Goal: Task Accomplishment & Management: Use online tool/utility

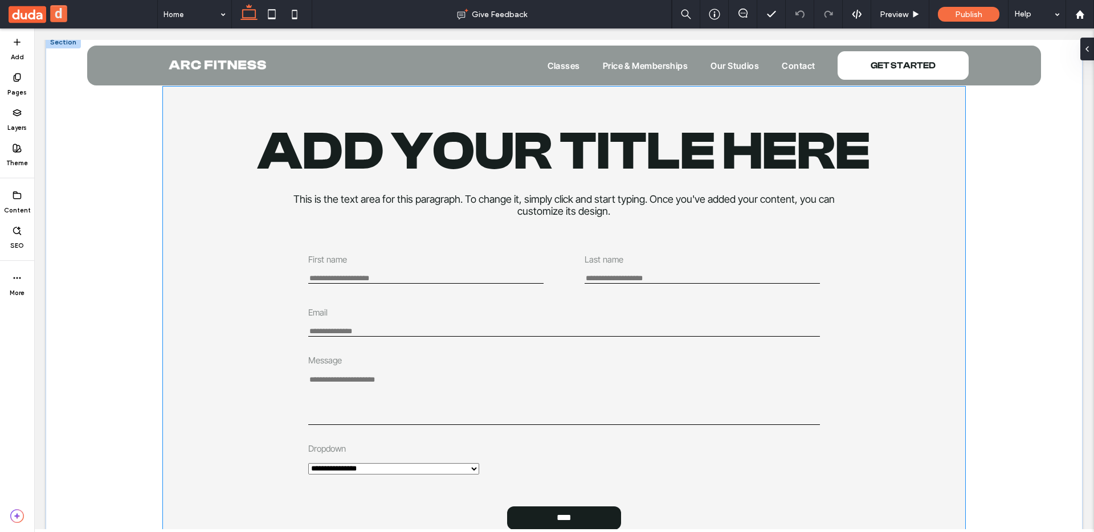
scroll to position [2260, 0]
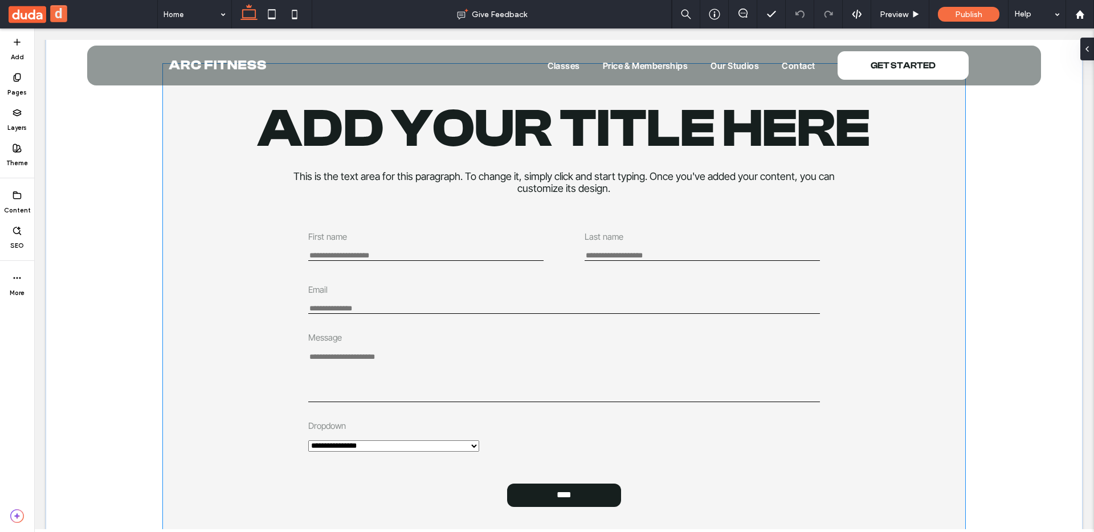
click at [383, 358] on textarea "Message" at bounding box center [564, 377] width 512 height 50
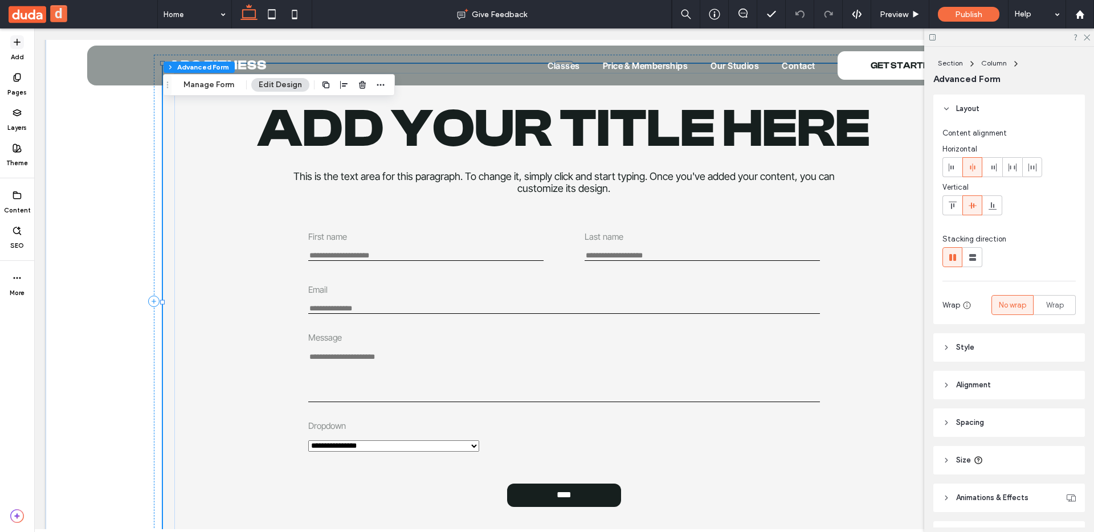
click at [17, 43] on use at bounding box center [17, 42] width 6 height 6
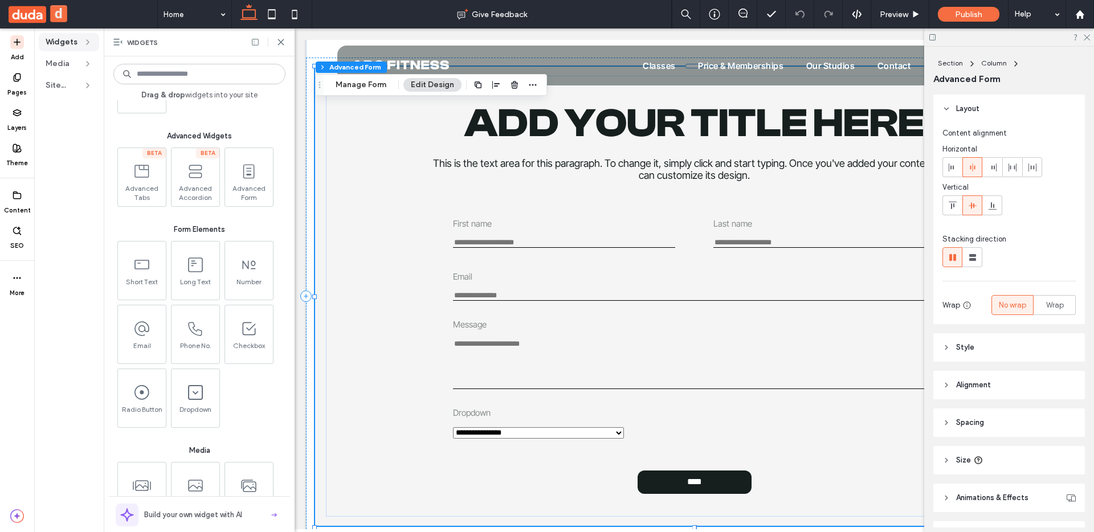
scroll to position [1059, 0]
click at [281, 44] on icon at bounding box center [280, 42] width 9 height 9
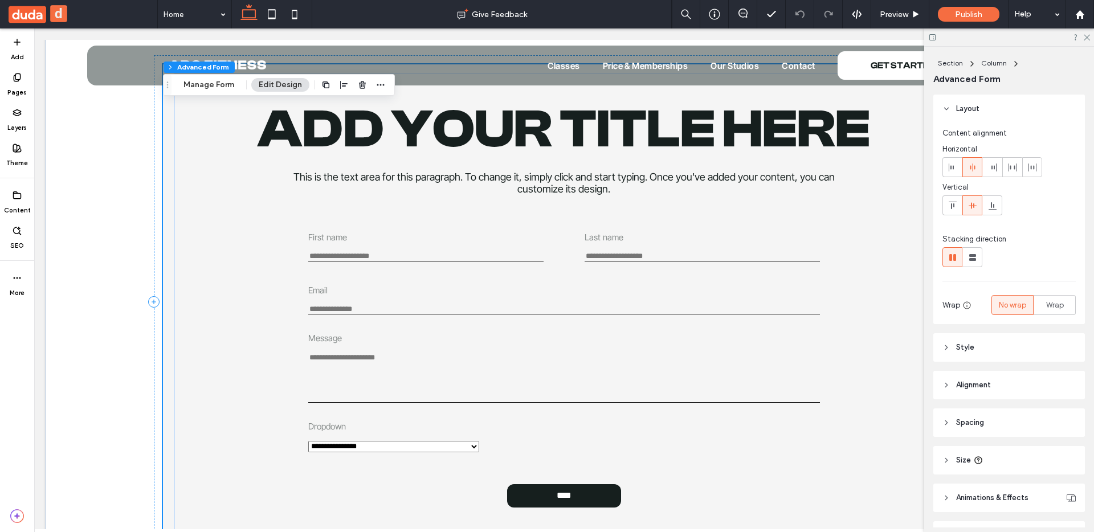
scroll to position [2260, 0]
click at [548, 502] on link "****" at bounding box center [564, 496] width 114 height 24
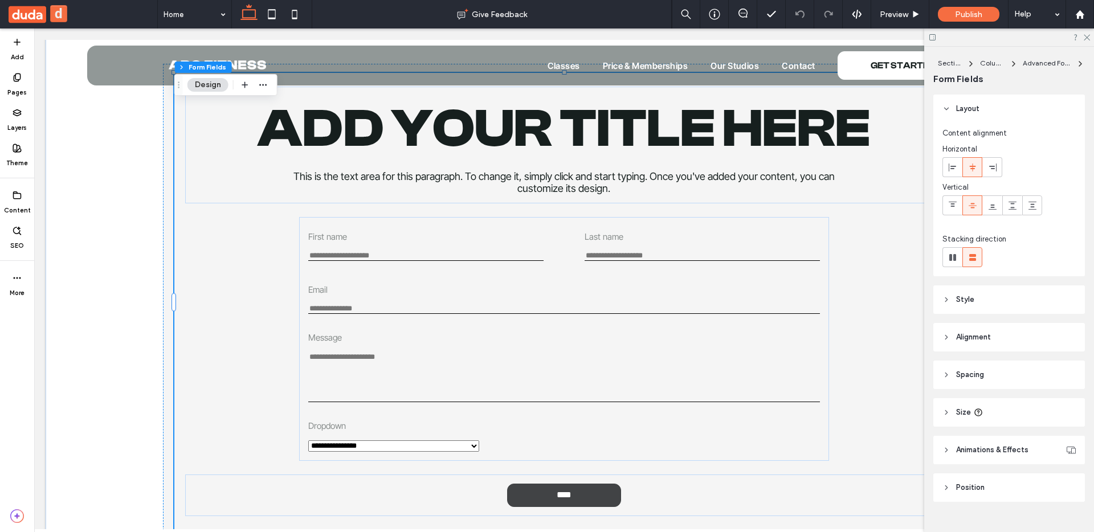
click at [548, 502] on link "****" at bounding box center [564, 496] width 114 height 24
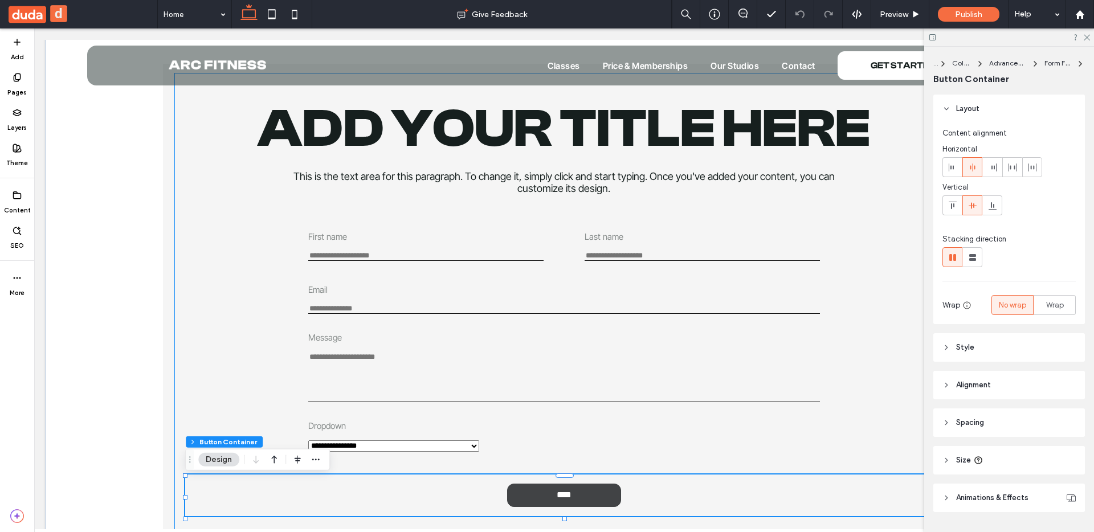
click at [548, 502] on link "****" at bounding box center [564, 496] width 114 height 24
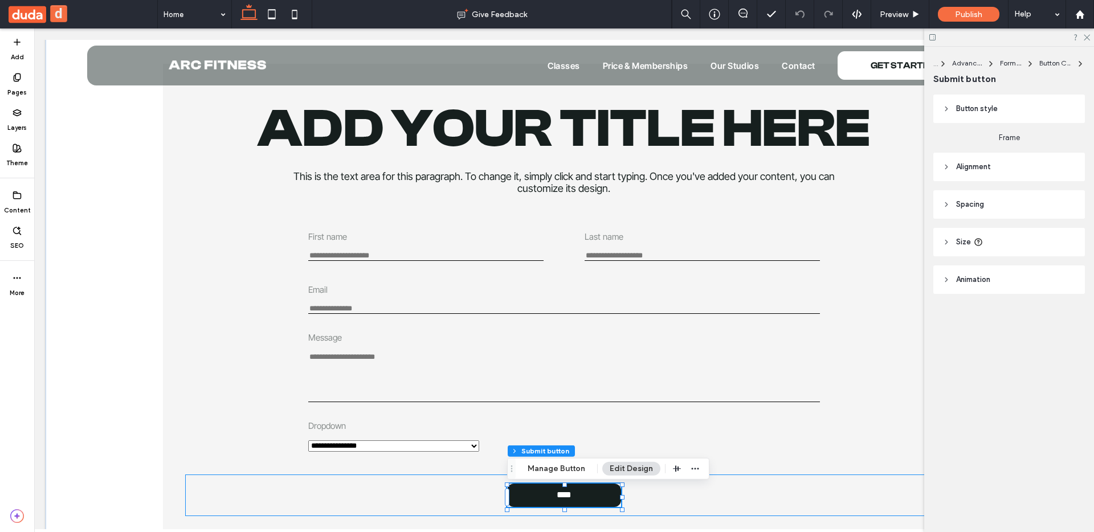
click at [736, 499] on div "****" at bounding box center [564, 496] width 758 height 42
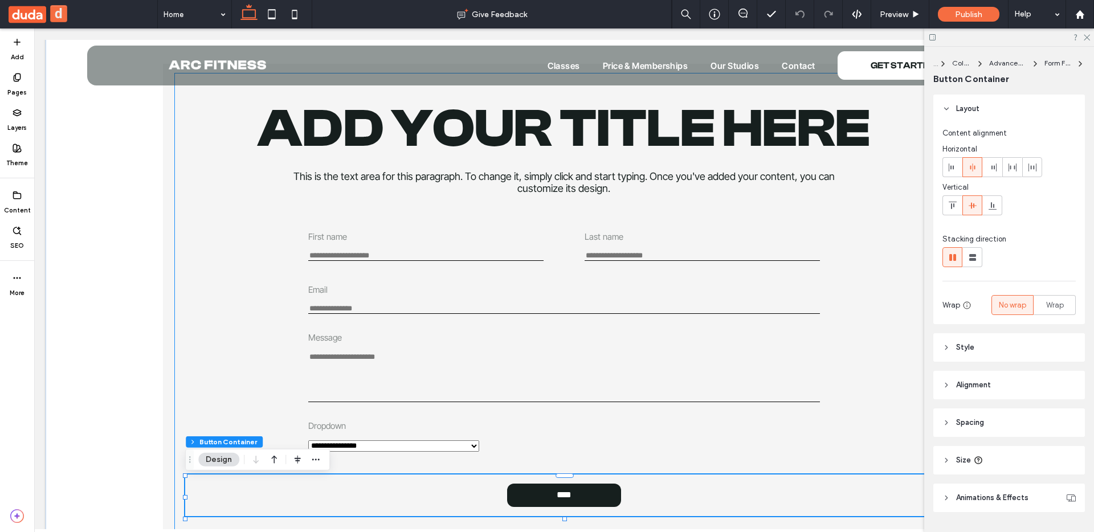
click at [176, 244] on div "**********" at bounding box center [564, 301] width 780 height 457
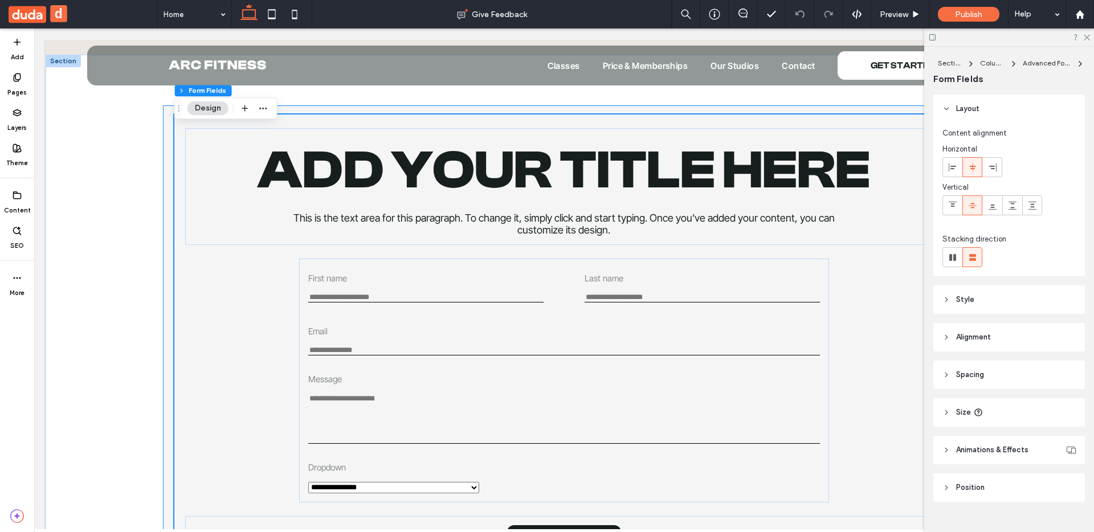
scroll to position [2198, 0]
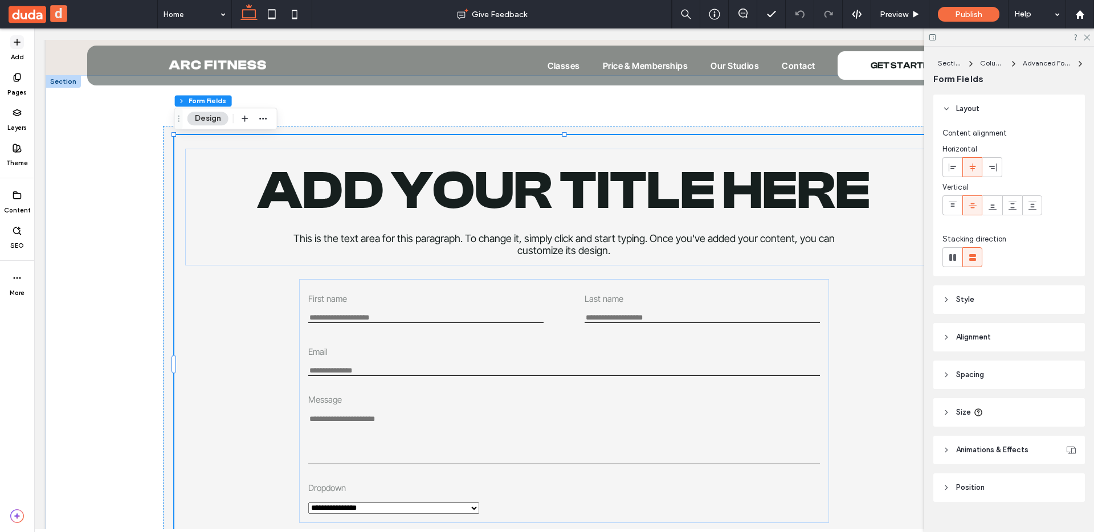
click at [19, 41] on icon at bounding box center [17, 42] width 9 height 9
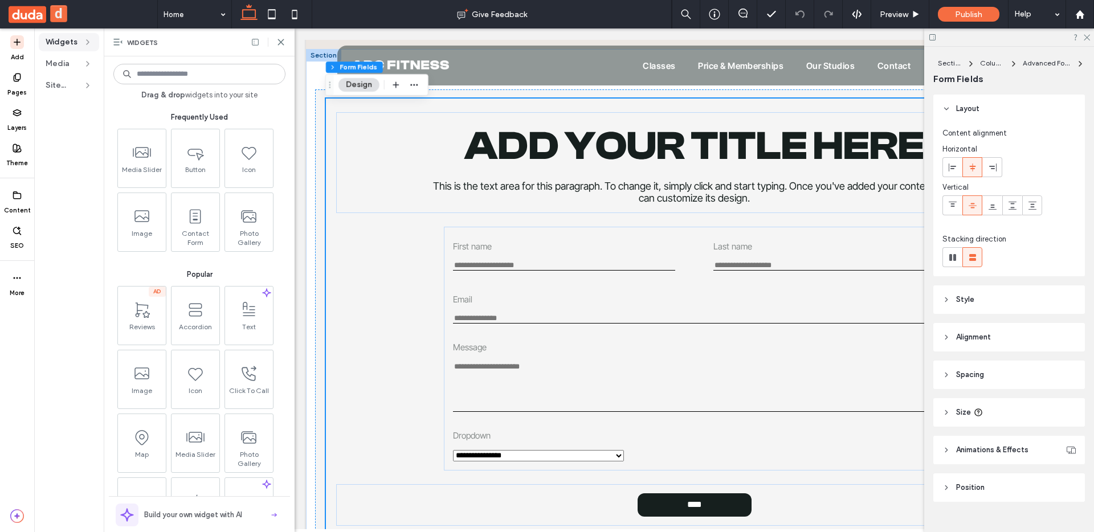
scroll to position [2064, 0]
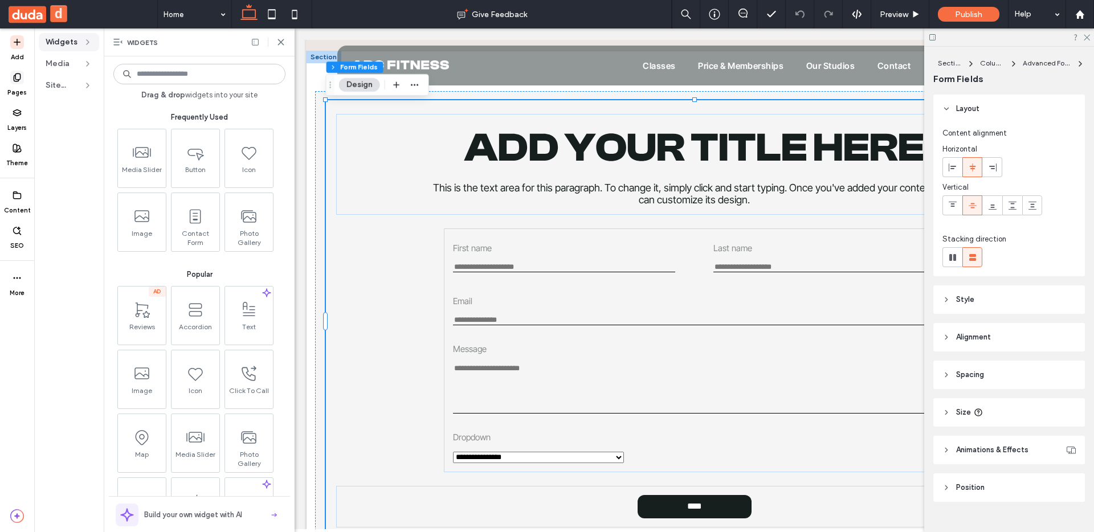
click at [21, 79] on icon at bounding box center [17, 77] width 9 height 9
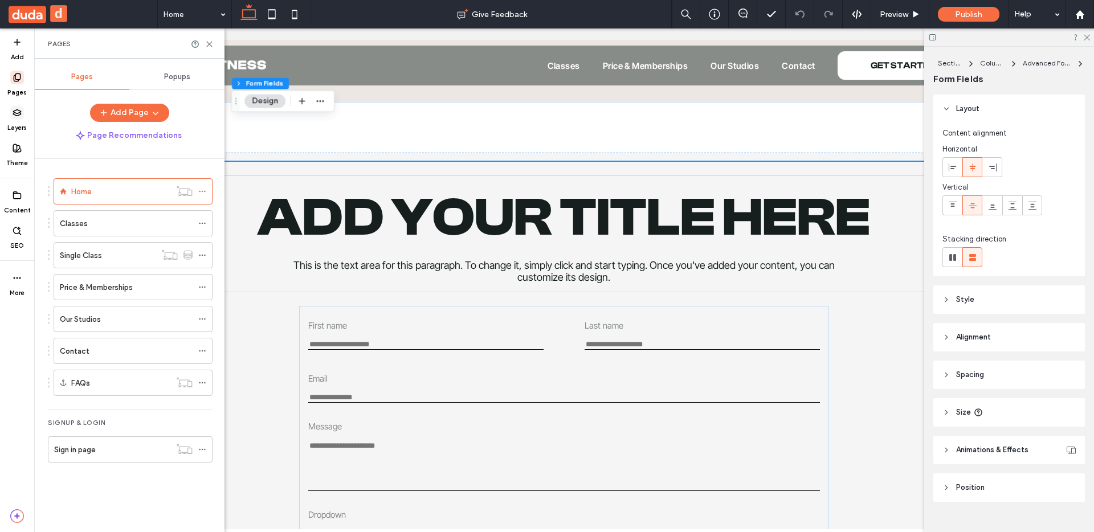
scroll to position [2198, 0]
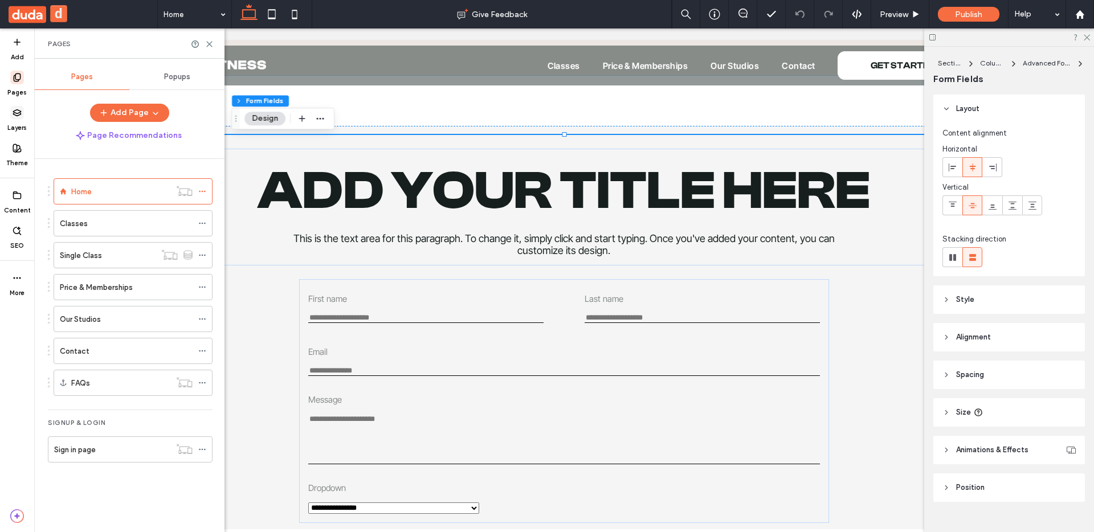
click at [18, 107] on span at bounding box center [17, 113] width 14 height 14
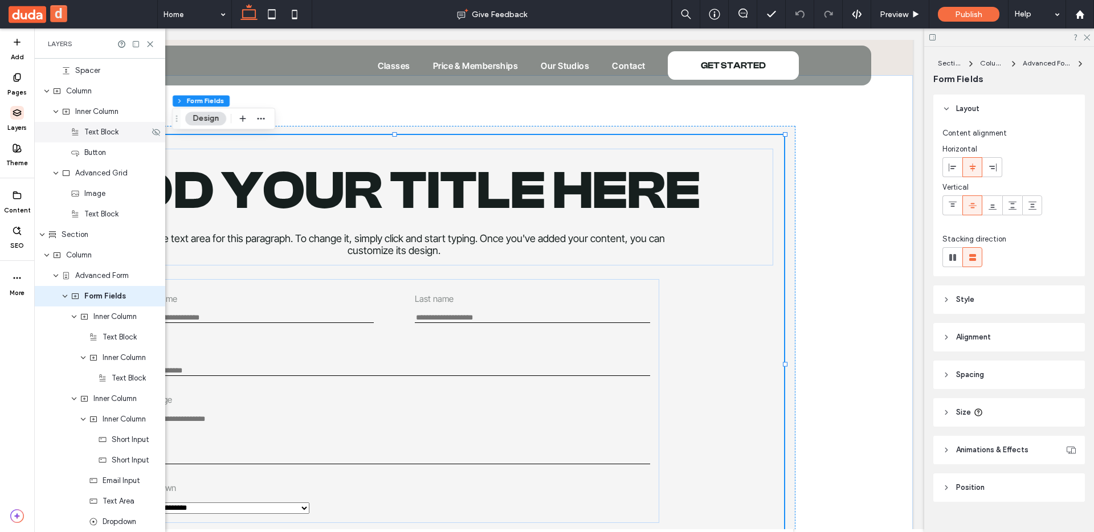
scroll to position [1353, 0]
click at [345, 309] on div "First name This is required" at bounding box center [255, 308] width 235 height 30
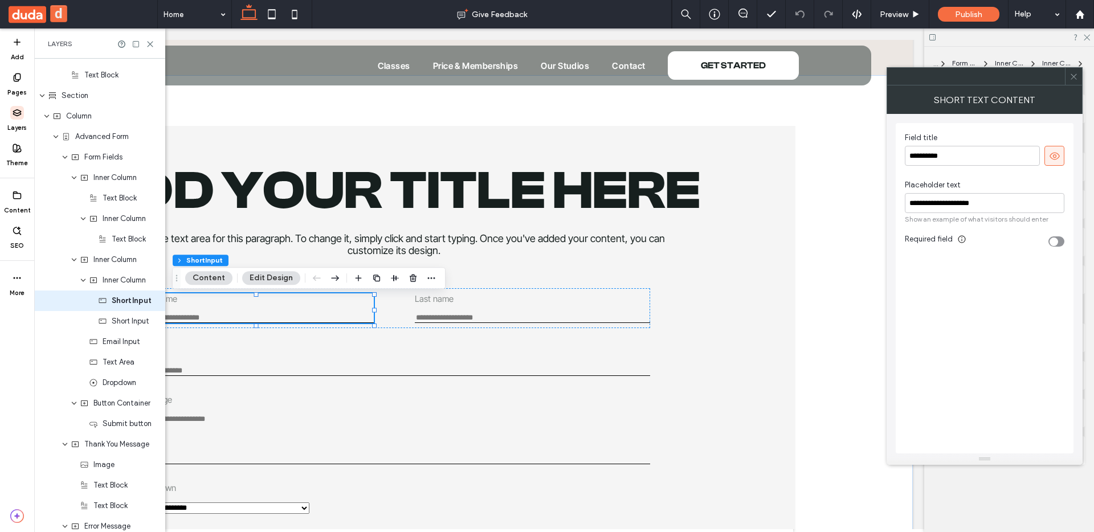
scroll to position [1496, 0]
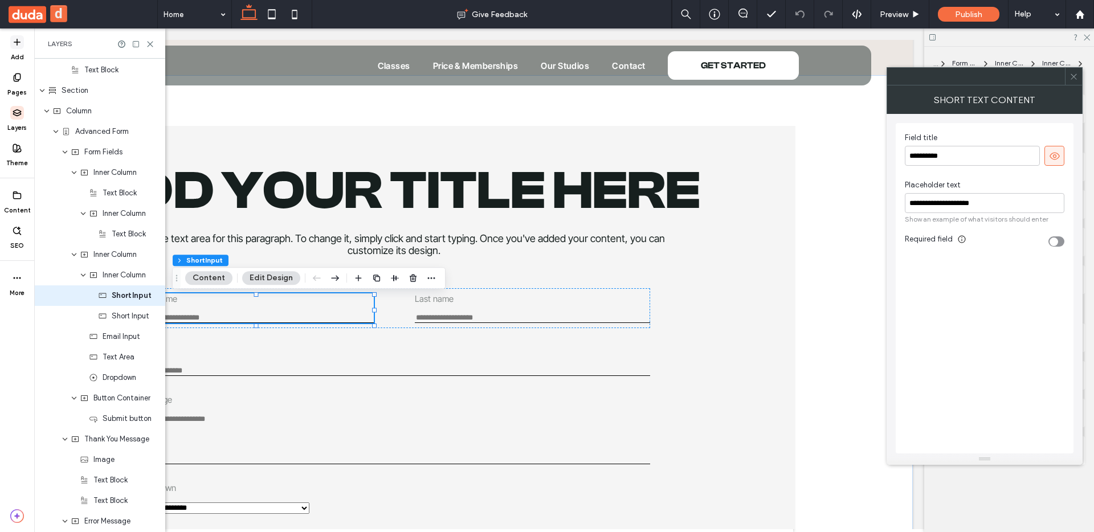
click at [11, 39] on span at bounding box center [17, 42] width 14 height 14
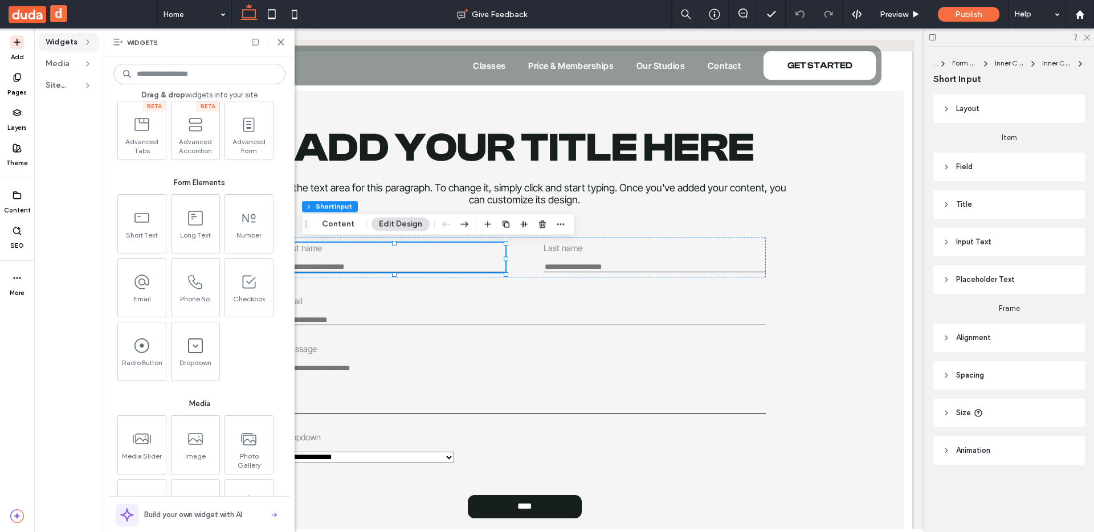
scroll to position [1131, 0]
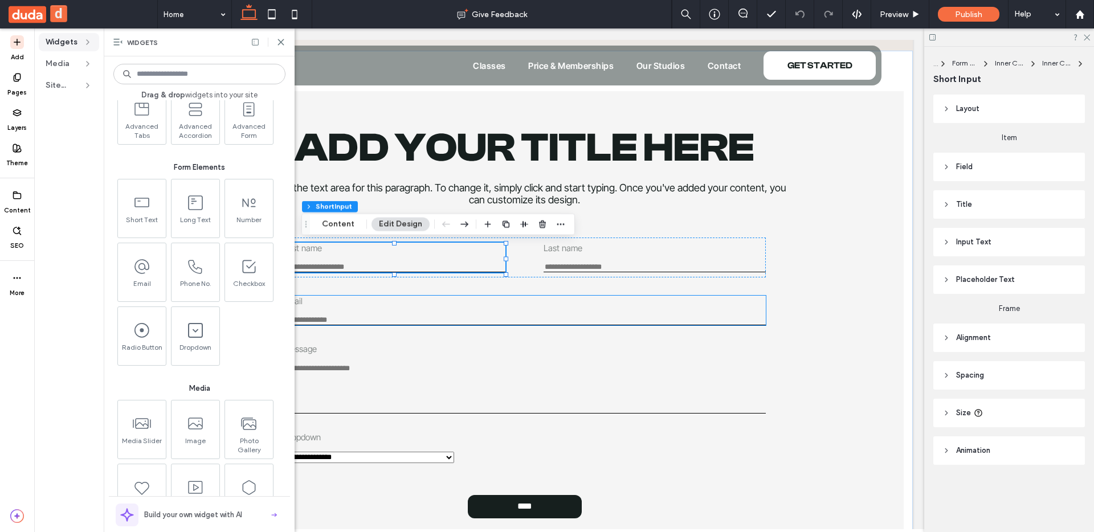
click at [345, 317] on input "Email" at bounding box center [524, 321] width 483 height 10
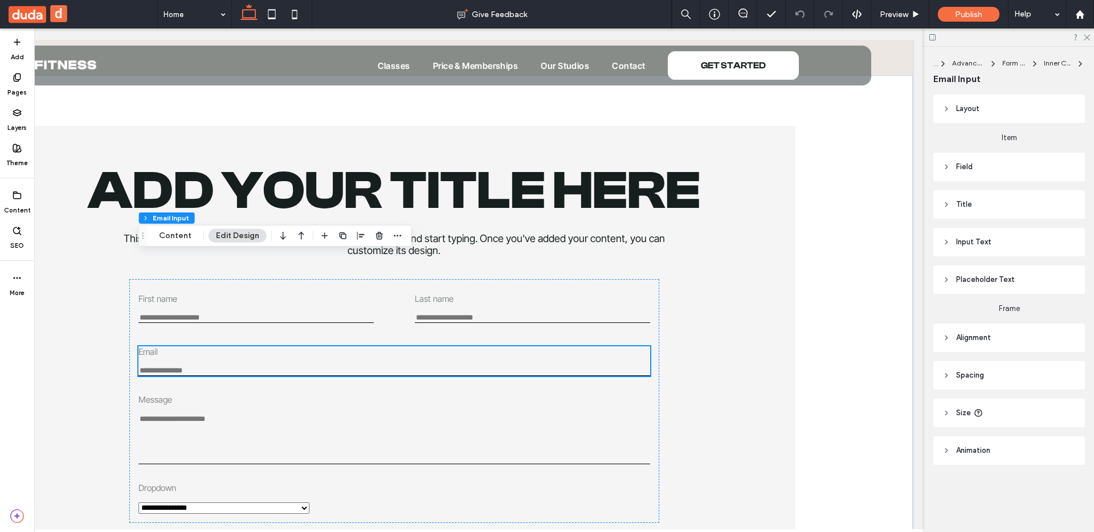
scroll to position [2294, 0]
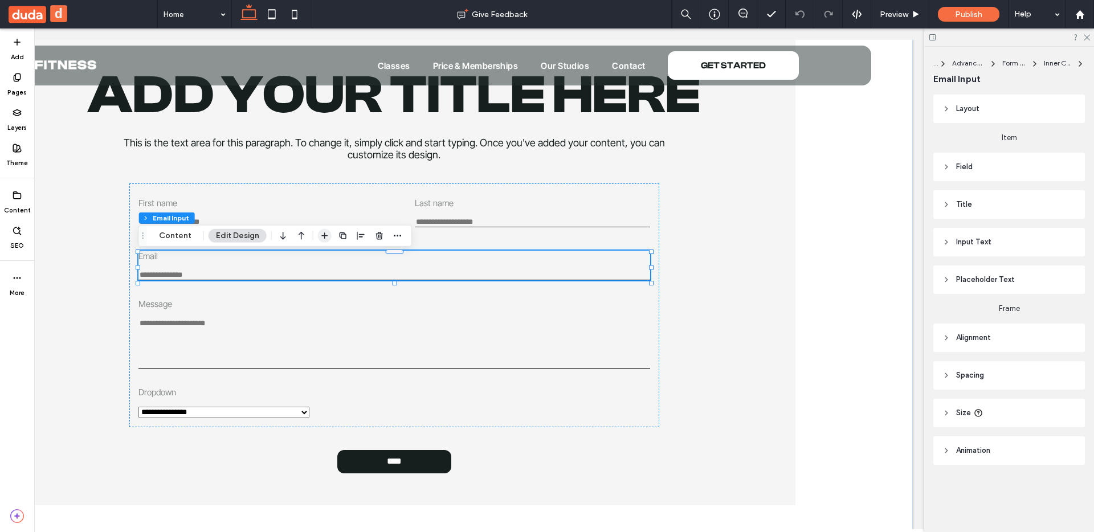
click at [322, 235] on icon "button" at bounding box center [324, 235] width 9 height 9
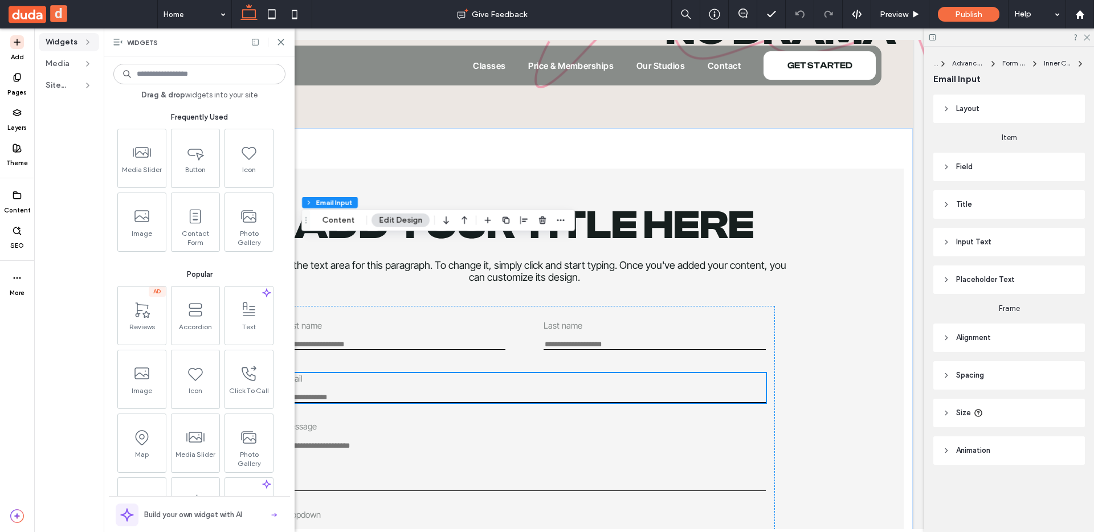
scroll to position [2122, 0]
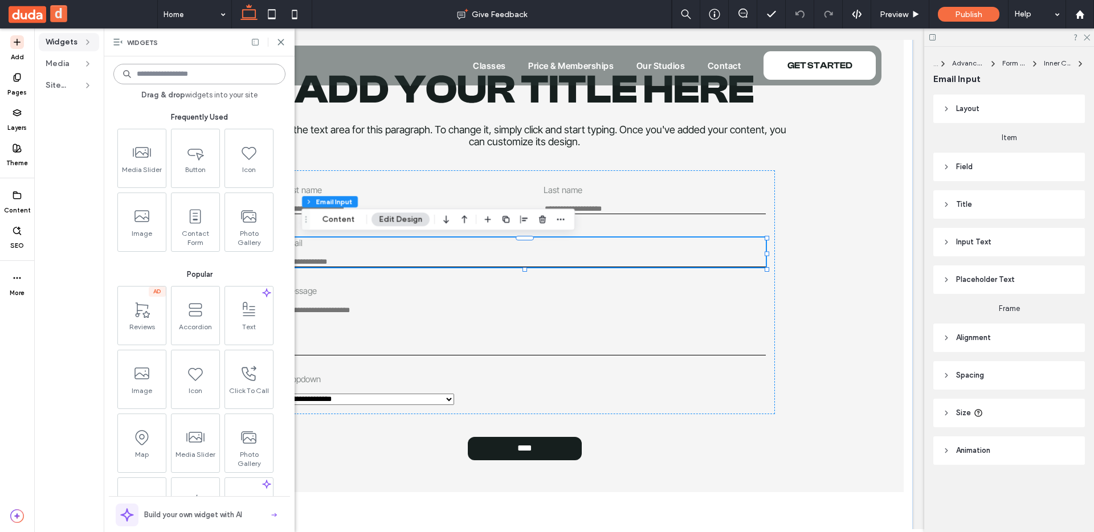
click at [187, 68] on input at bounding box center [199, 74] width 172 height 21
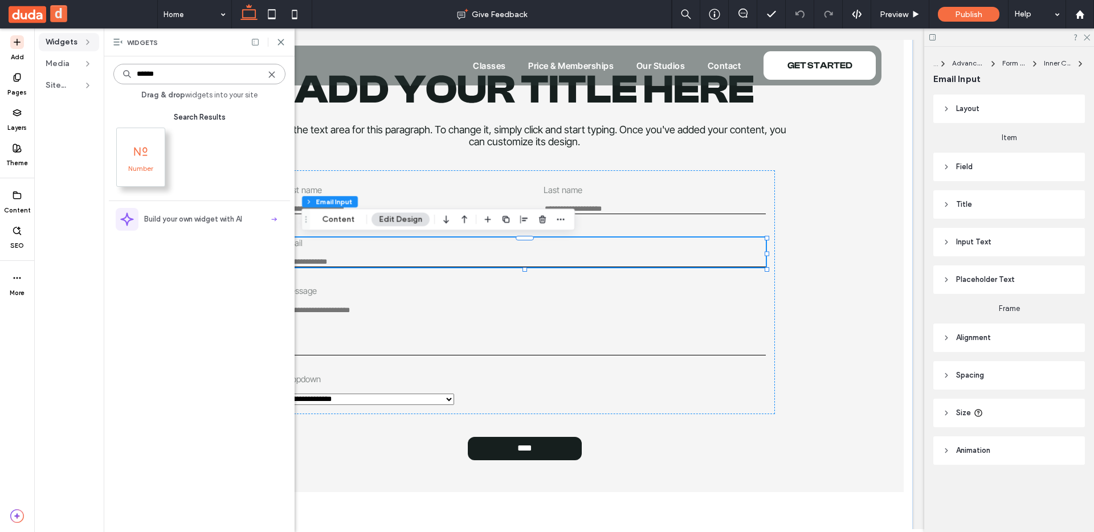
type input "******"
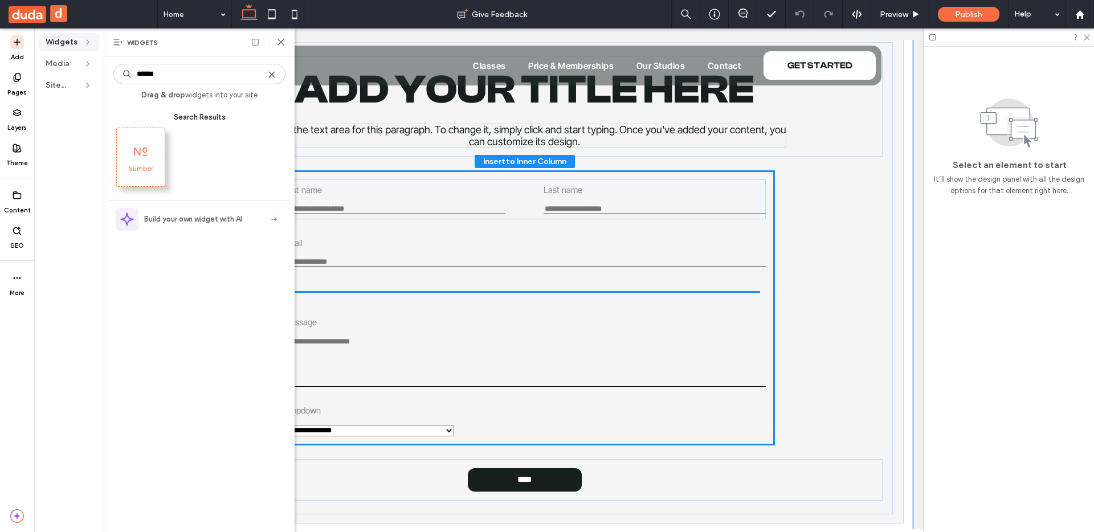
drag, startPoint x: 260, startPoint y: 173, endPoint x: 264, endPoint y: 183, distance: 11.0
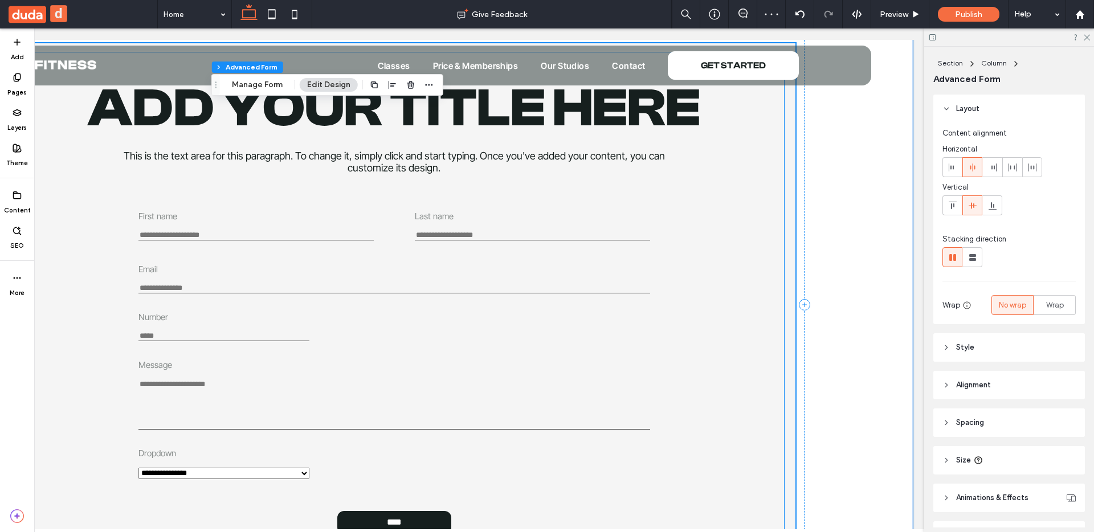
scroll to position [2294, 0]
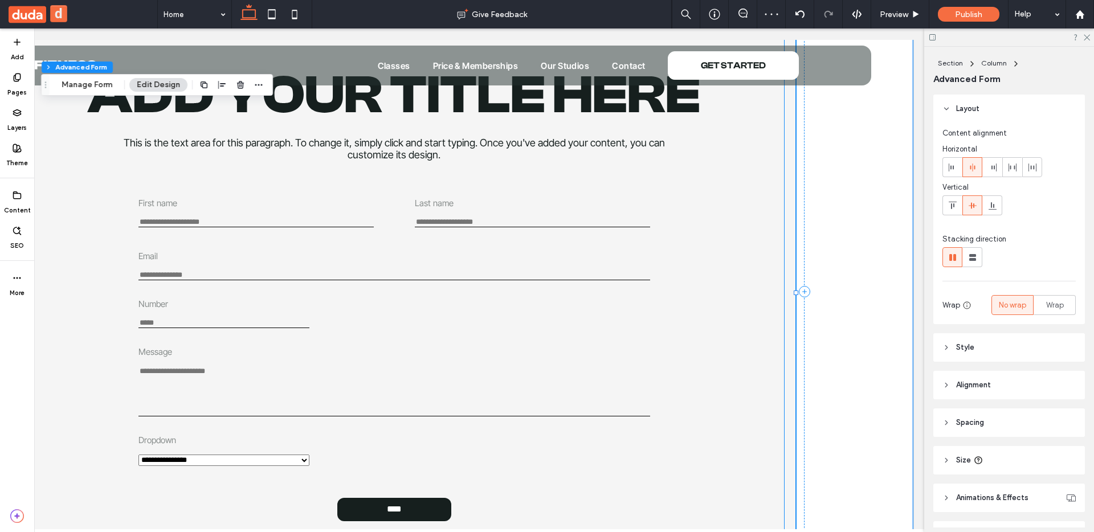
click at [212, 307] on label "Number" at bounding box center [223, 304] width 171 height 11
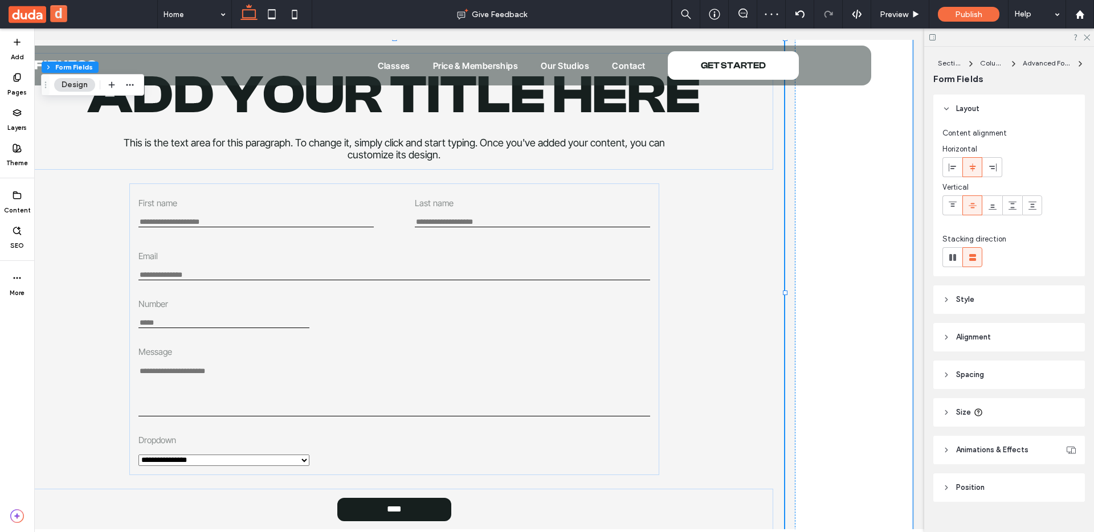
click at [213, 307] on label "Number" at bounding box center [223, 304] width 171 height 11
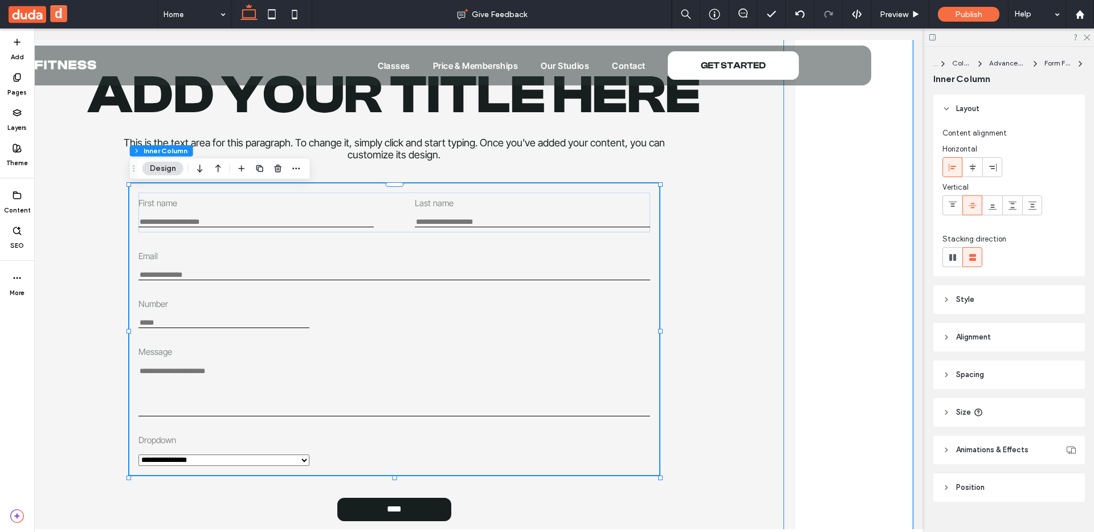
click at [213, 307] on label "Number" at bounding box center [223, 304] width 171 height 11
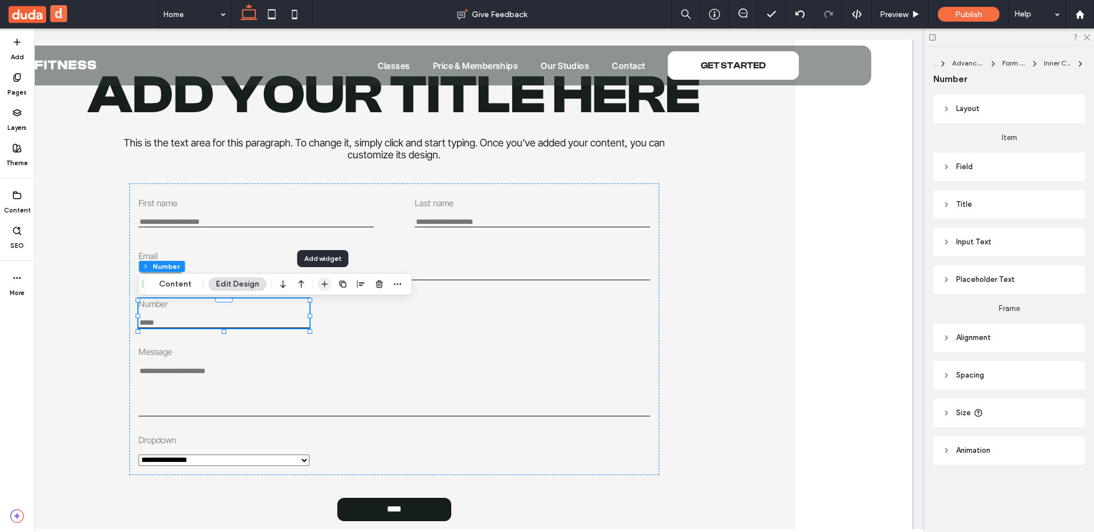
click at [320, 287] on icon "button" at bounding box center [324, 284] width 9 height 9
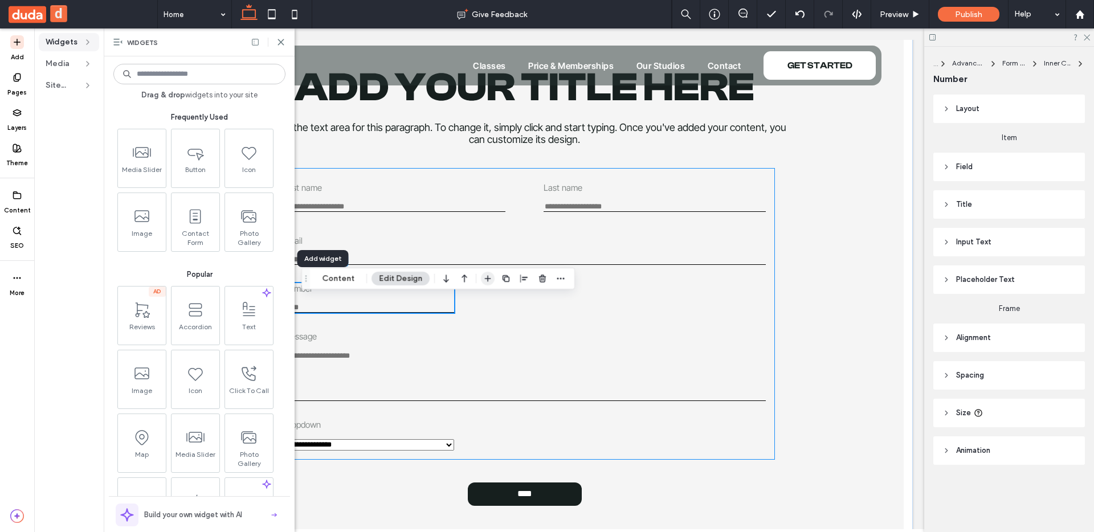
scroll to position [2122, 0]
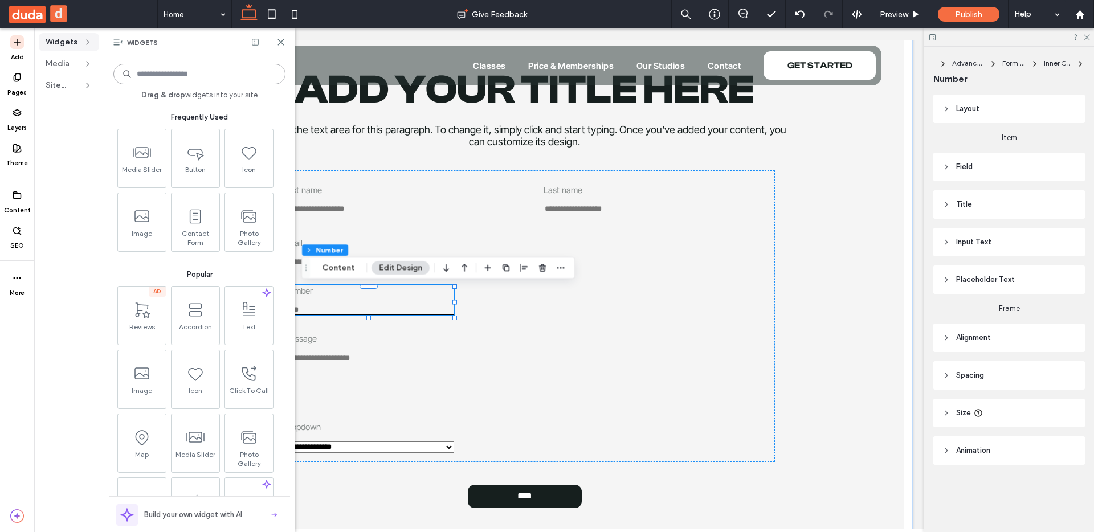
click at [181, 79] on input at bounding box center [199, 74] width 172 height 21
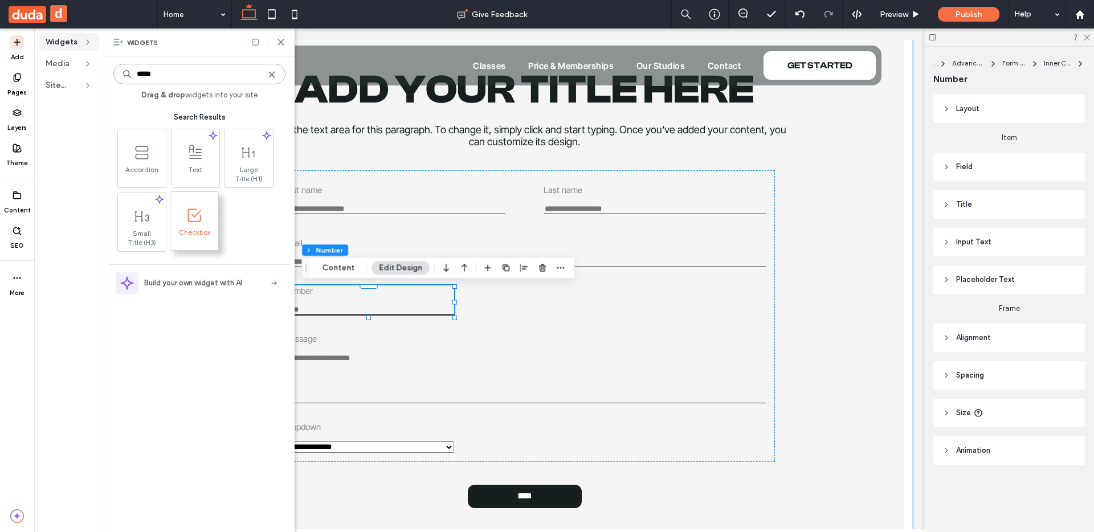
type input "*****"
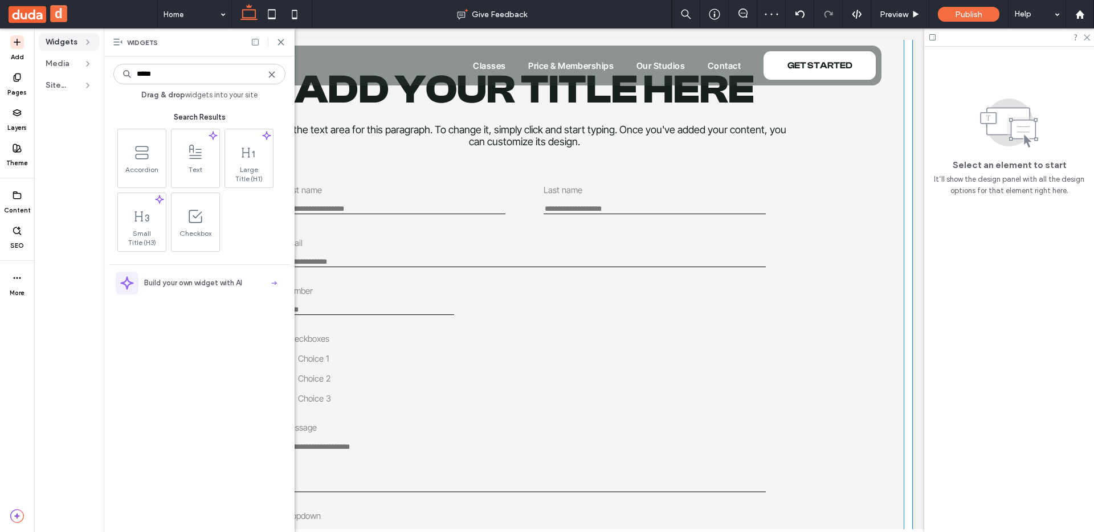
click at [296, 359] on div "Choice 1" at bounding box center [368, 358] width 171 height 11
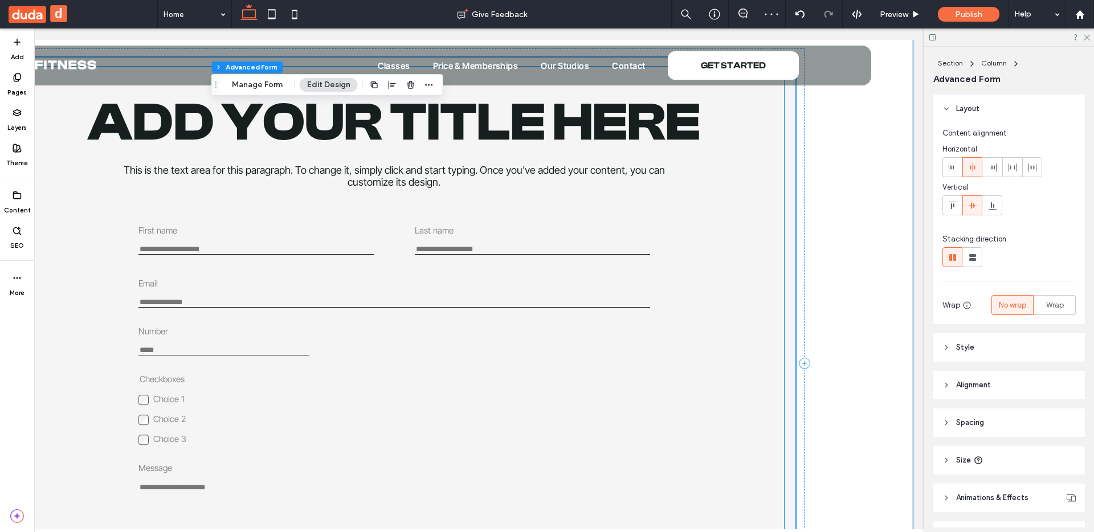
scroll to position [2294, 0]
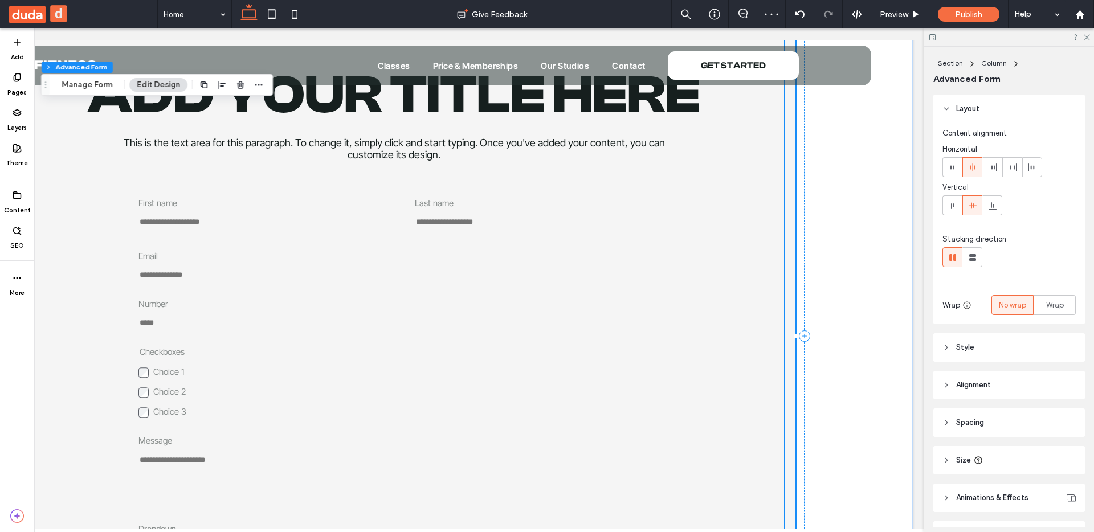
click at [184, 368] on fieldset "Checkboxes Choice 1 Choice 2 Choice 3 This is required" at bounding box center [223, 381] width 171 height 71
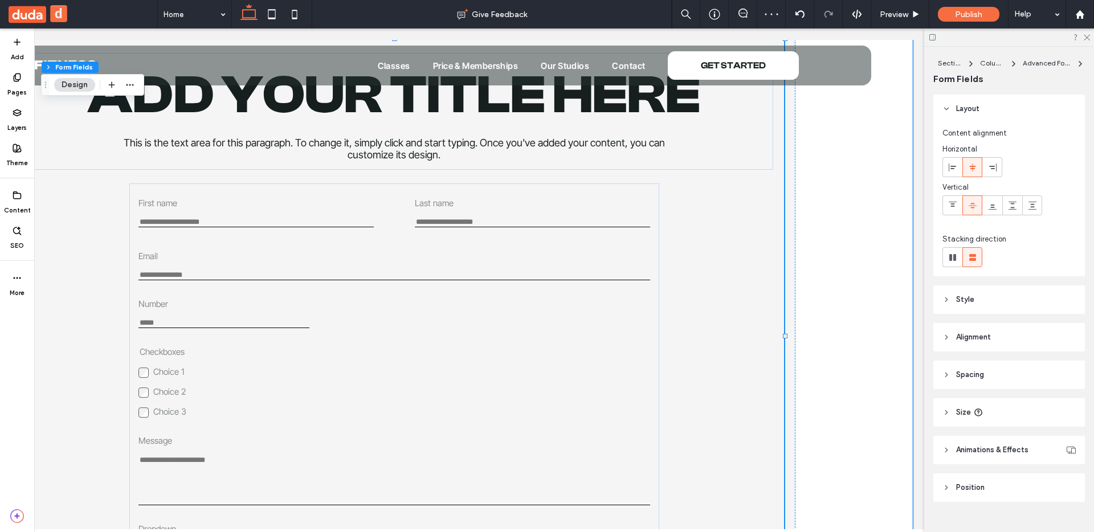
click at [184, 368] on fieldset "Checkboxes Choice 1 Choice 2 Choice 3 This is required" at bounding box center [223, 381] width 171 height 71
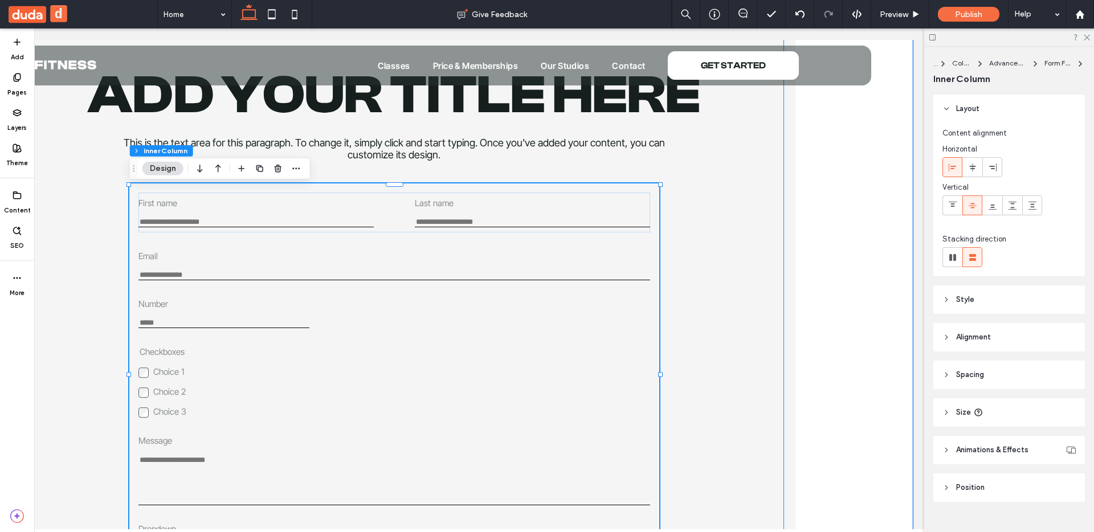
click at [184, 368] on fieldset "Checkboxes Choice 1 Choice 2 Choice 3 This is required" at bounding box center [223, 381] width 171 height 71
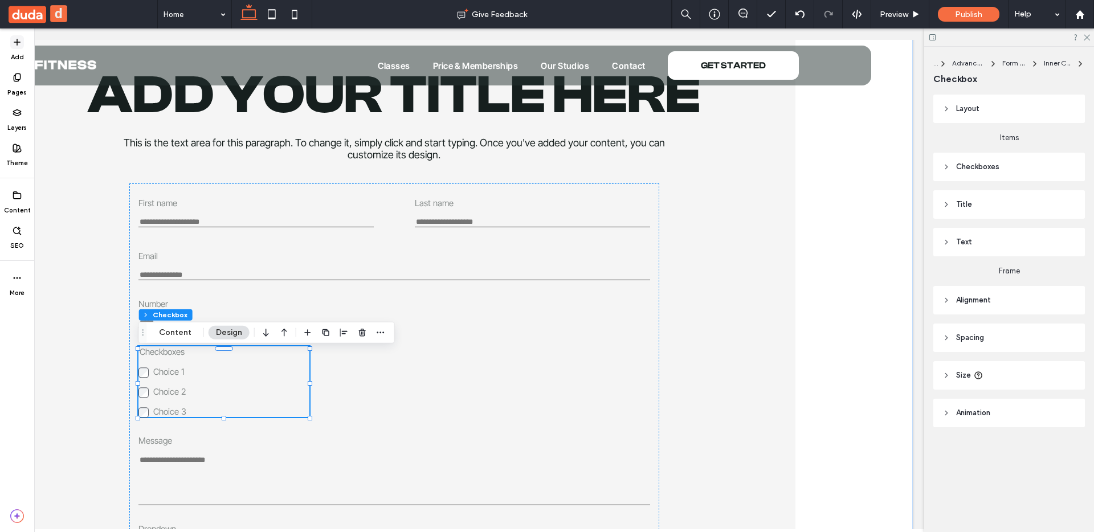
click at [13, 44] on icon at bounding box center [17, 42] width 9 height 9
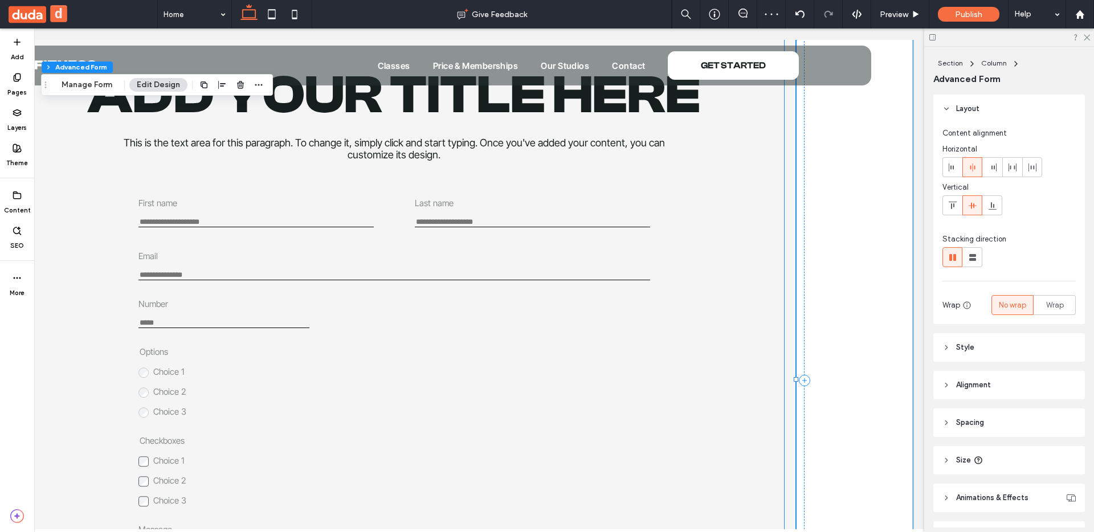
click at [189, 382] on fieldset "Options Choice 1 Choice 2 Choice 3 This is required" at bounding box center [223, 381] width 171 height 71
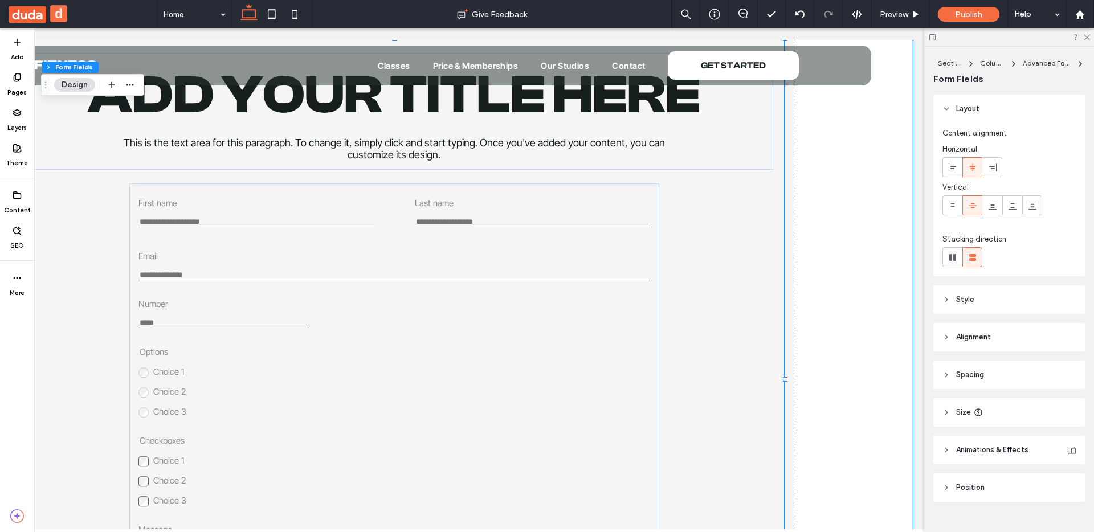
click at [189, 382] on fieldset "Options Choice 1 Choice 2 Choice 3 This is required" at bounding box center [223, 381] width 171 height 71
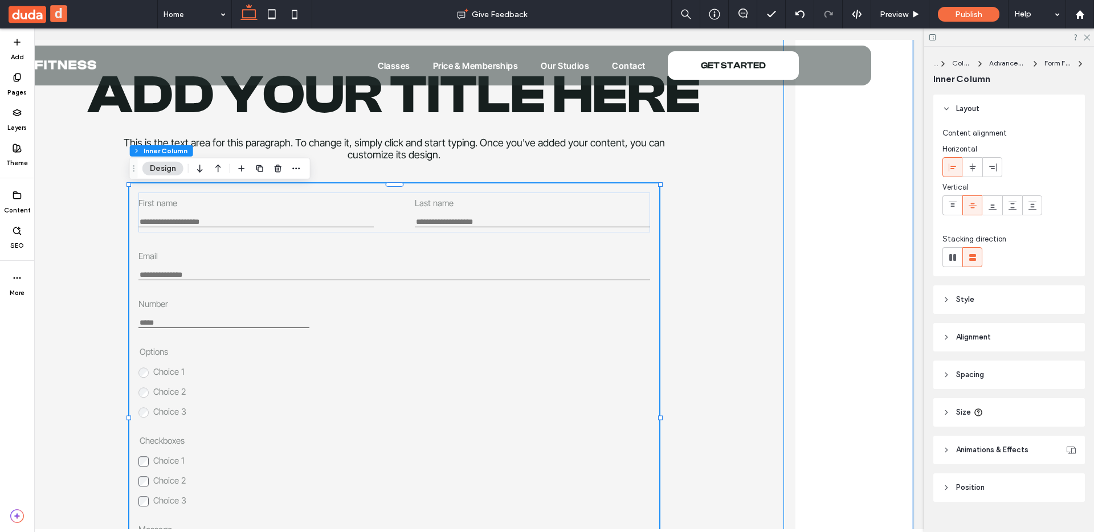
click at [189, 382] on fieldset "Options Choice 1 Choice 2 Choice 3 This is required" at bounding box center [223, 381] width 171 height 71
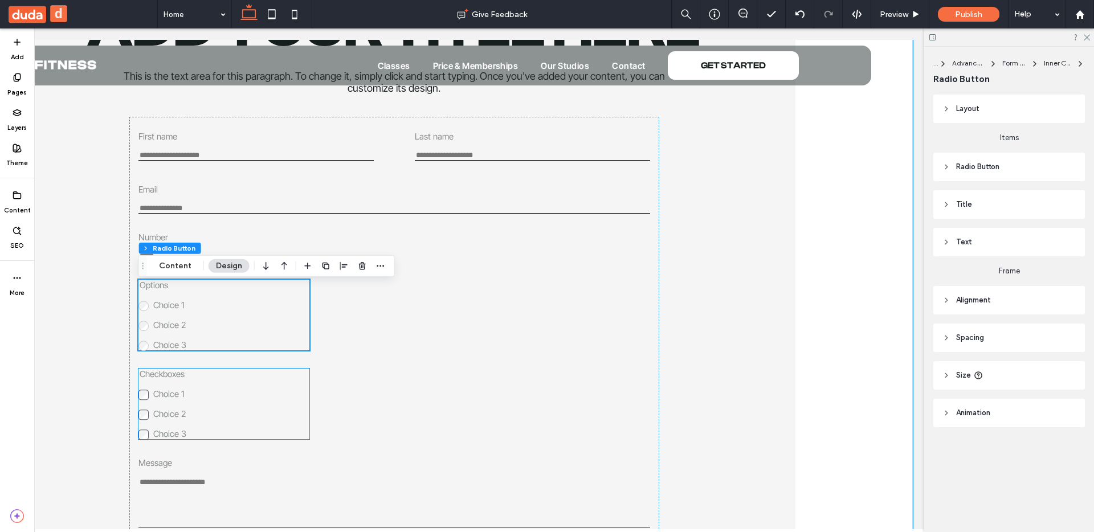
scroll to position [2391, 0]
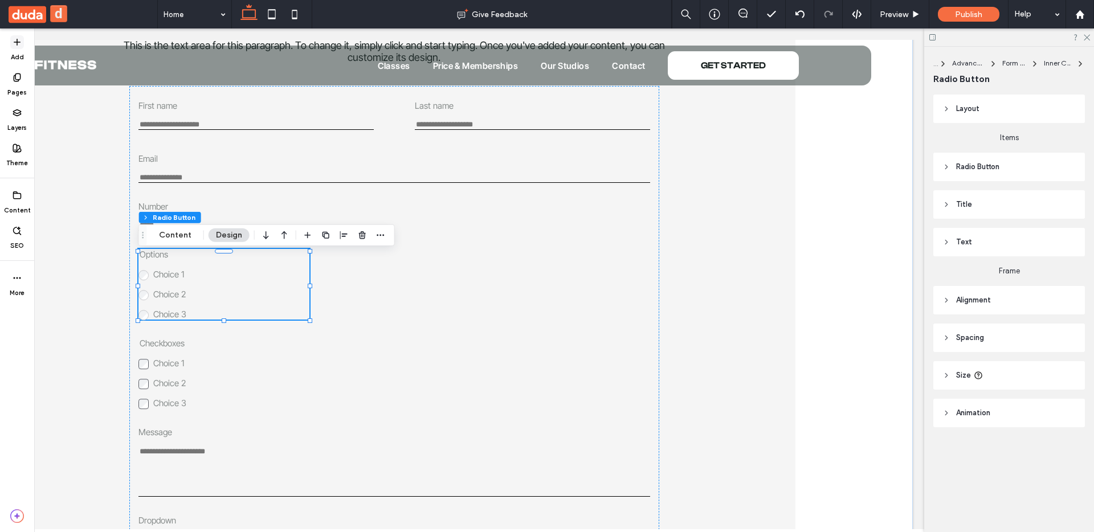
click at [22, 42] on span at bounding box center [17, 42] width 14 height 14
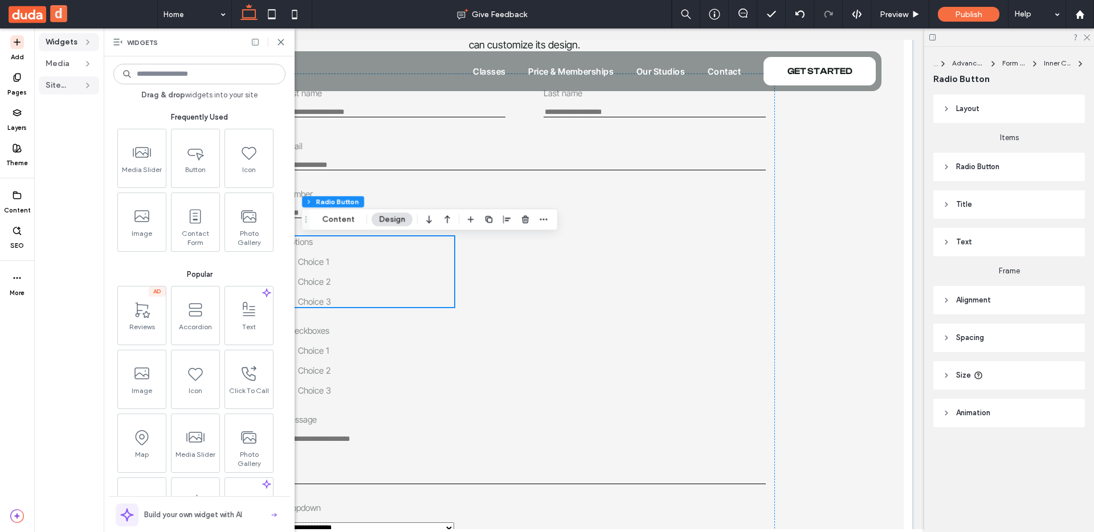
scroll to position [2219, 0]
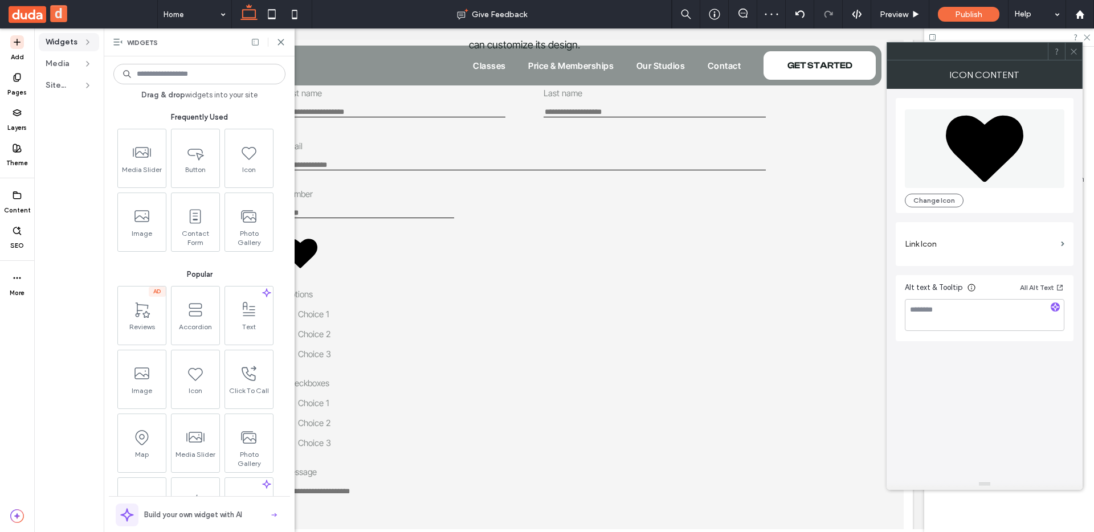
click at [1078, 50] on div at bounding box center [1073, 51] width 17 height 17
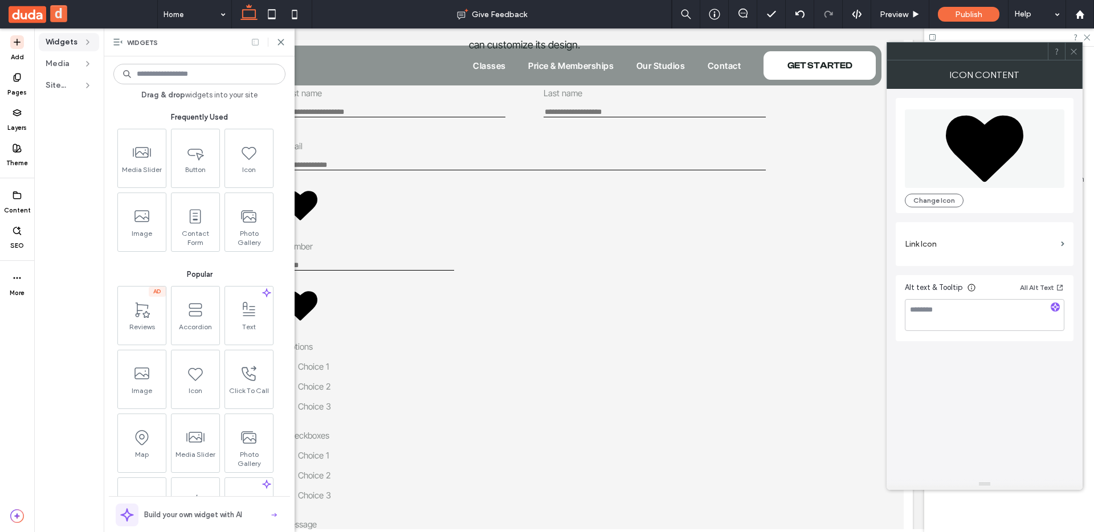
click at [251, 40] on icon at bounding box center [255, 42] width 9 height 9
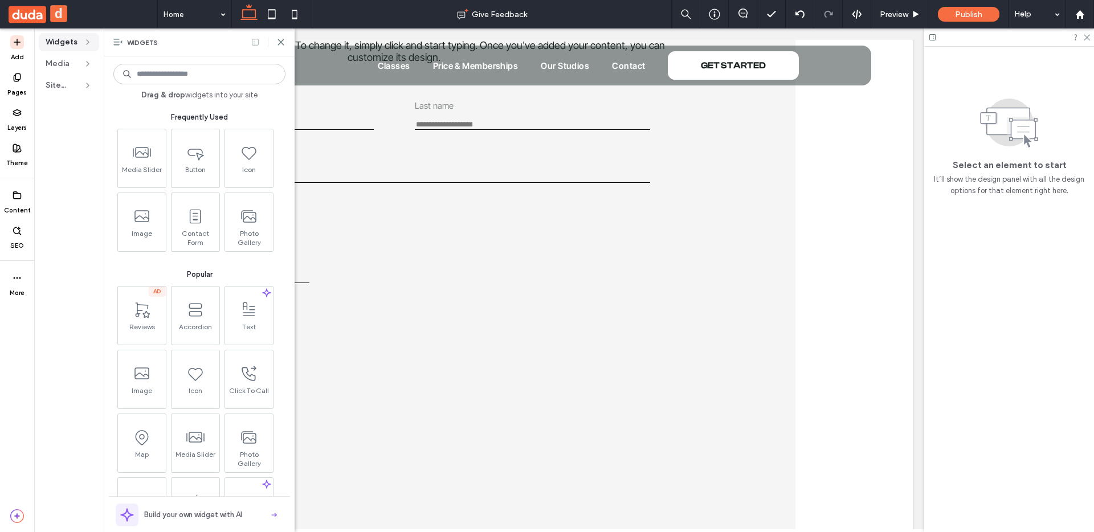
click at [255, 43] on icon at bounding box center [255, 42] width 9 height 9
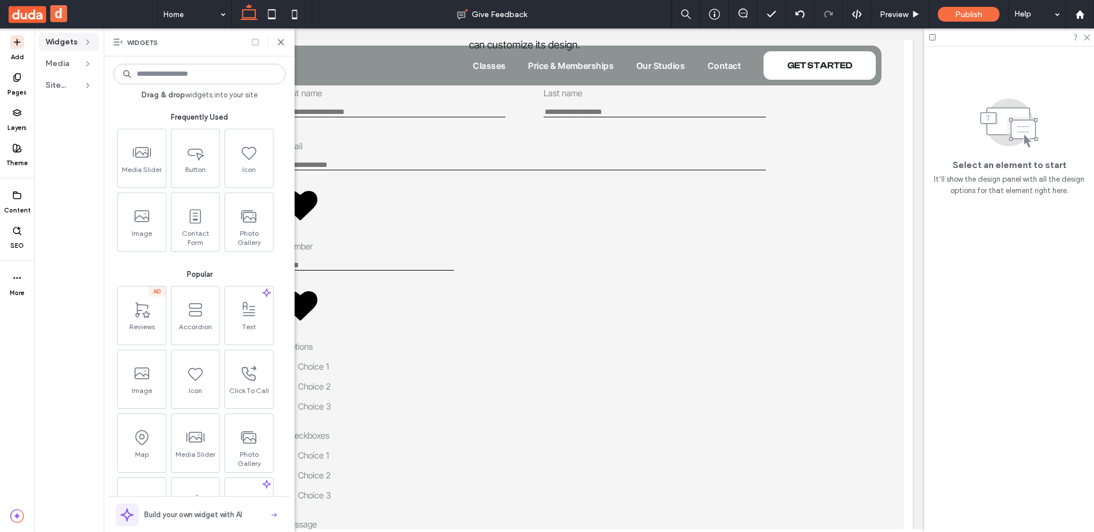
click at [254, 44] on icon at bounding box center [255, 42] width 9 height 9
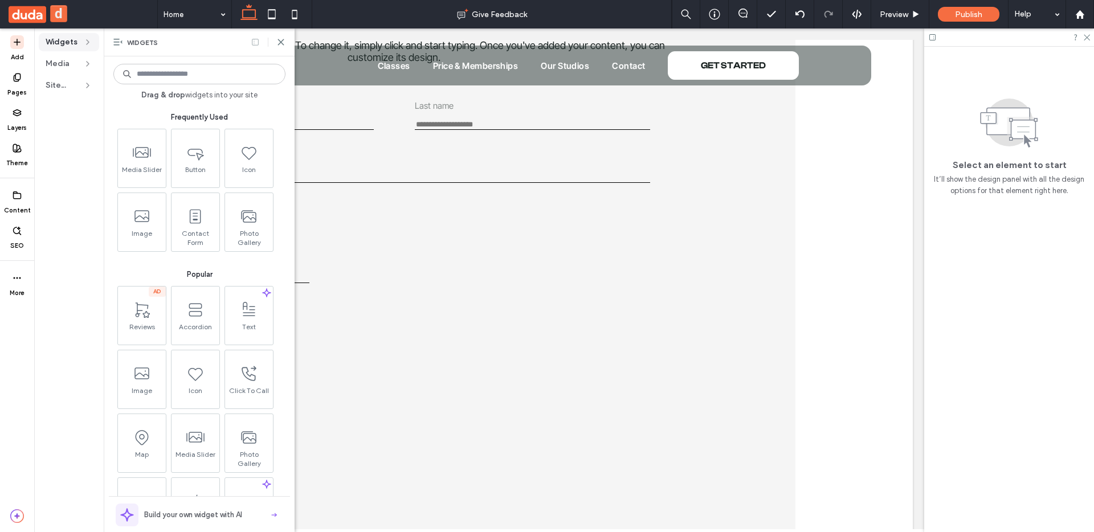
click at [254, 44] on icon at bounding box center [255, 42] width 9 height 9
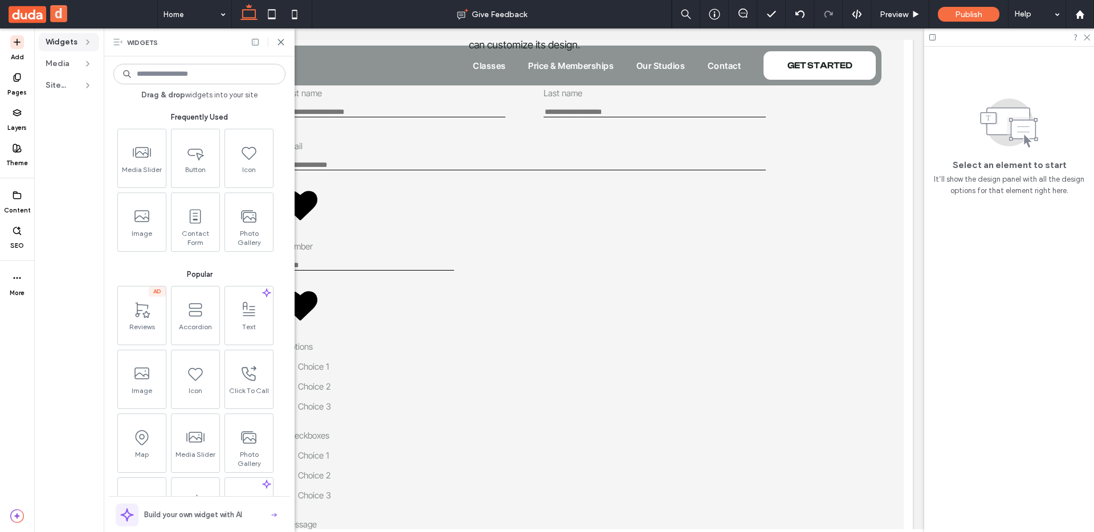
click at [116, 40] on icon at bounding box center [117, 42] width 9 height 9
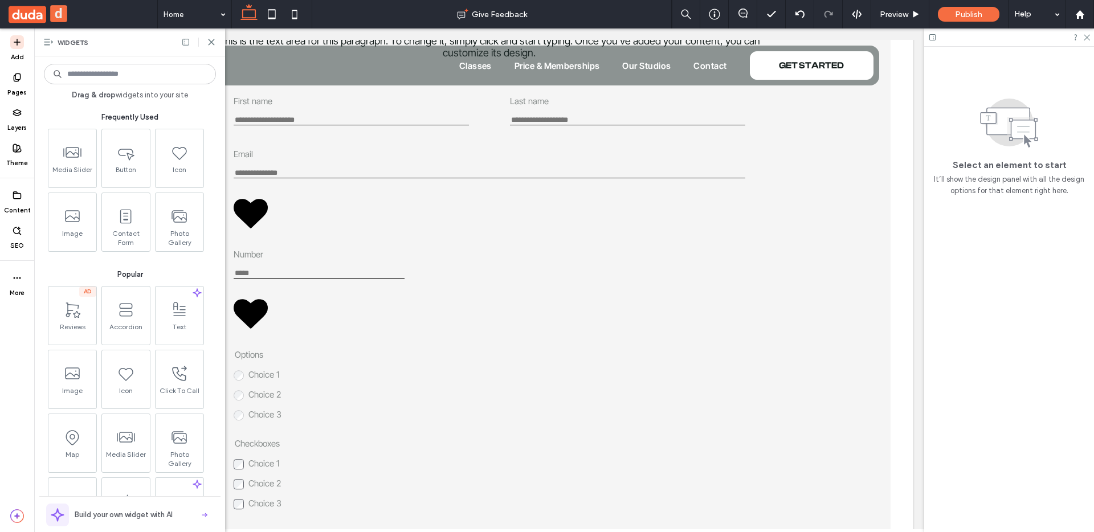
scroll to position [2226, 0]
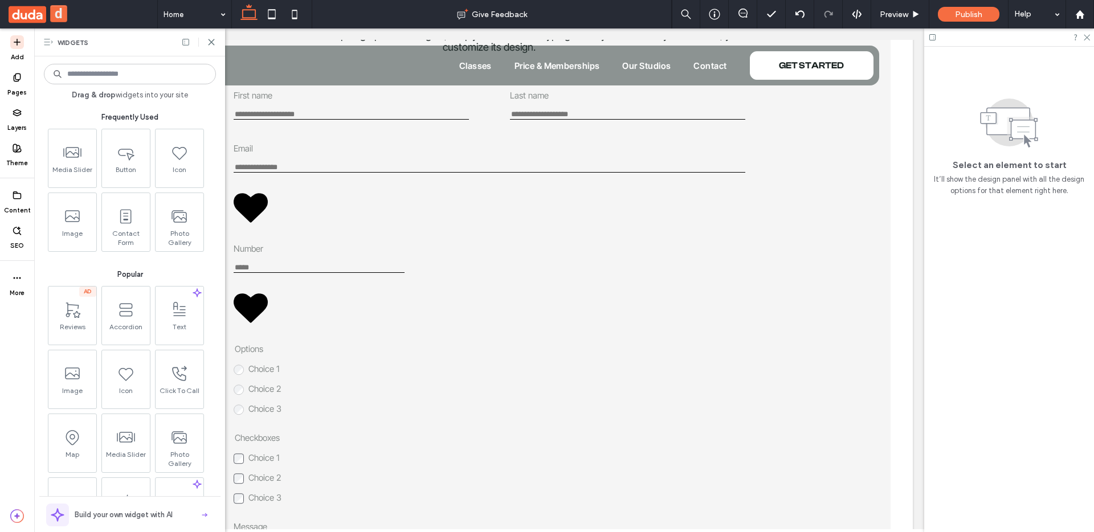
click at [52, 46] on icon at bounding box center [48, 42] width 9 height 9
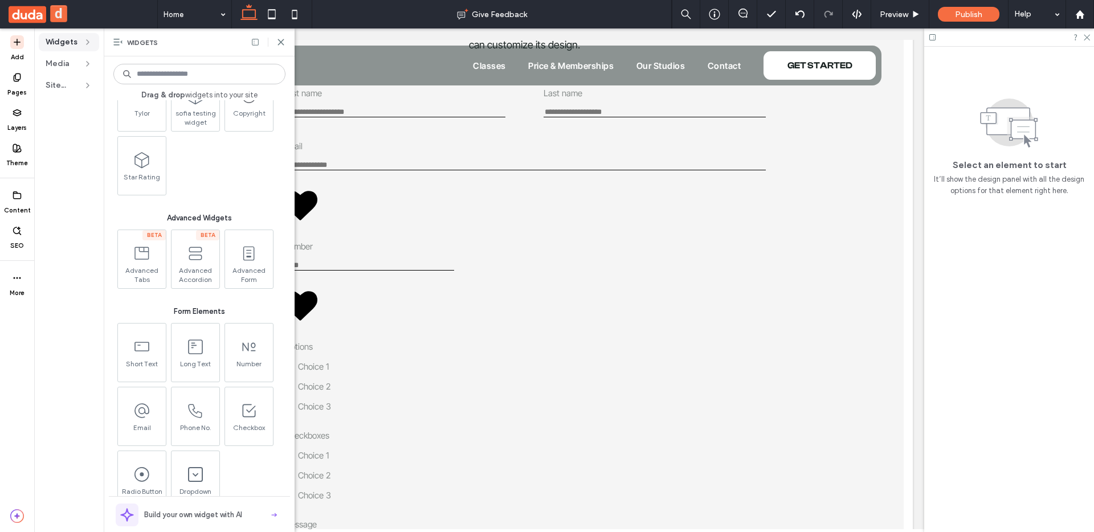
scroll to position [1089, 0]
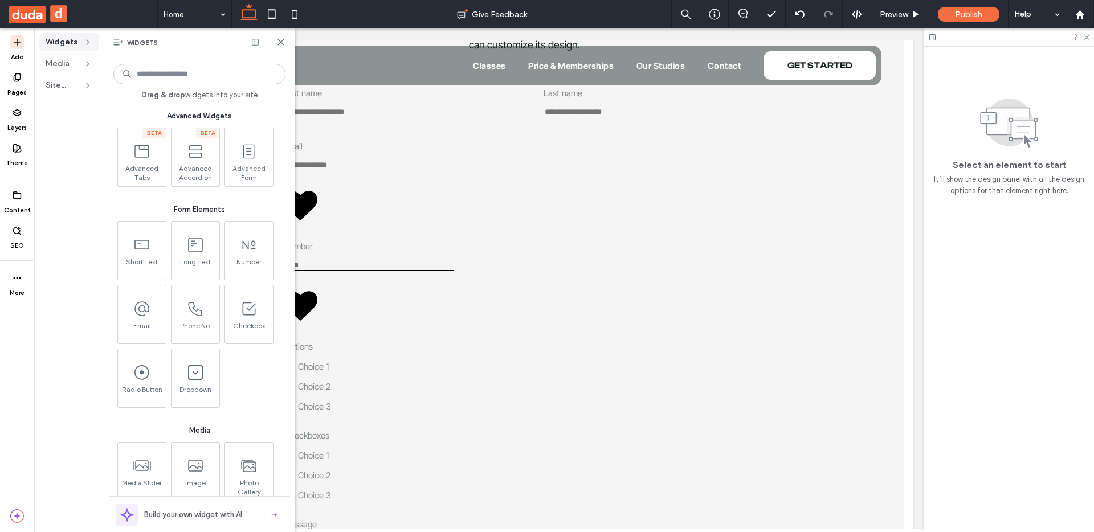
click at [199, 398] on span "Dropdown" at bounding box center [195, 393] width 48 height 16
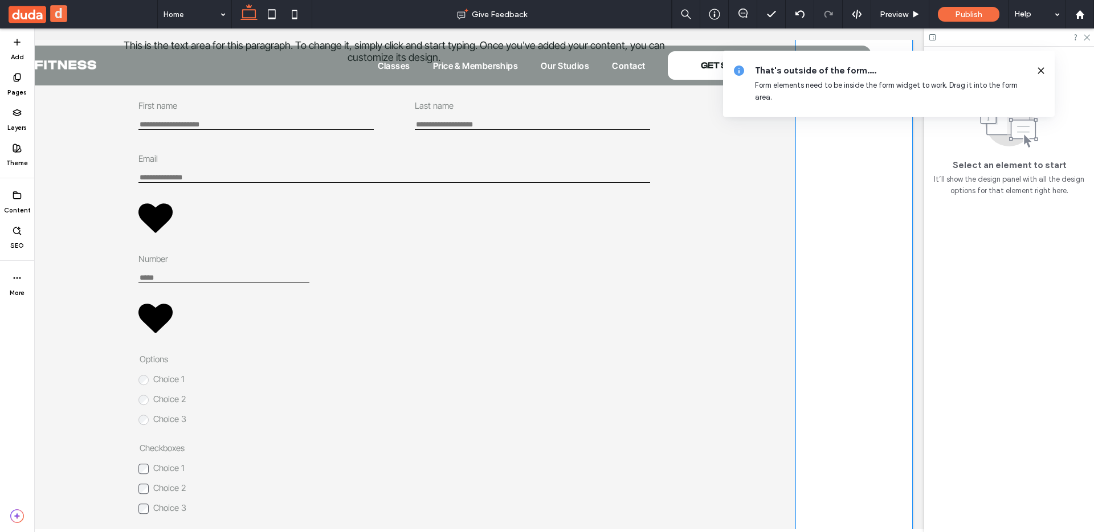
scroll to position [2648, 0]
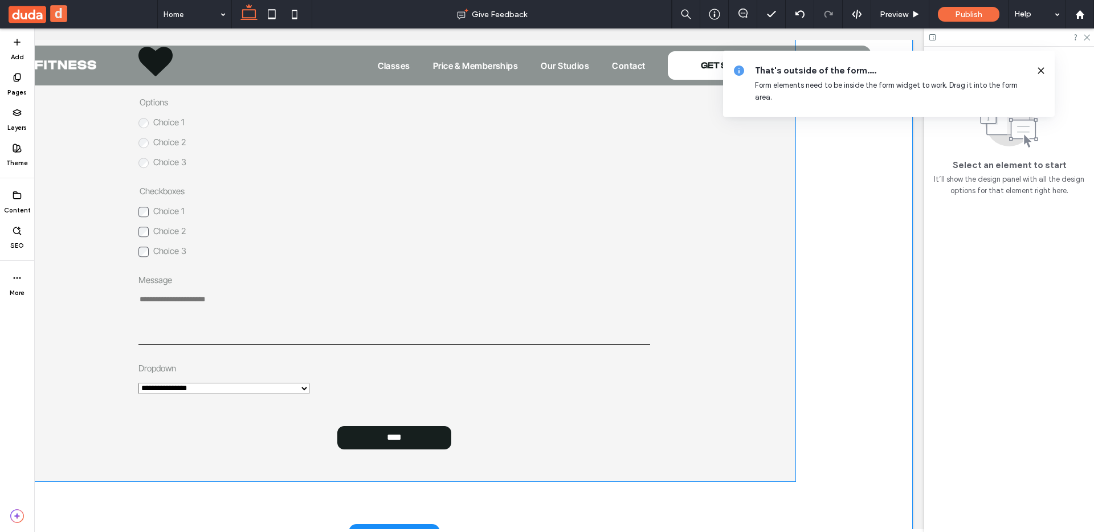
click at [259, 381] on div "**********" at bounding box center [223, 378] width 171 height 31
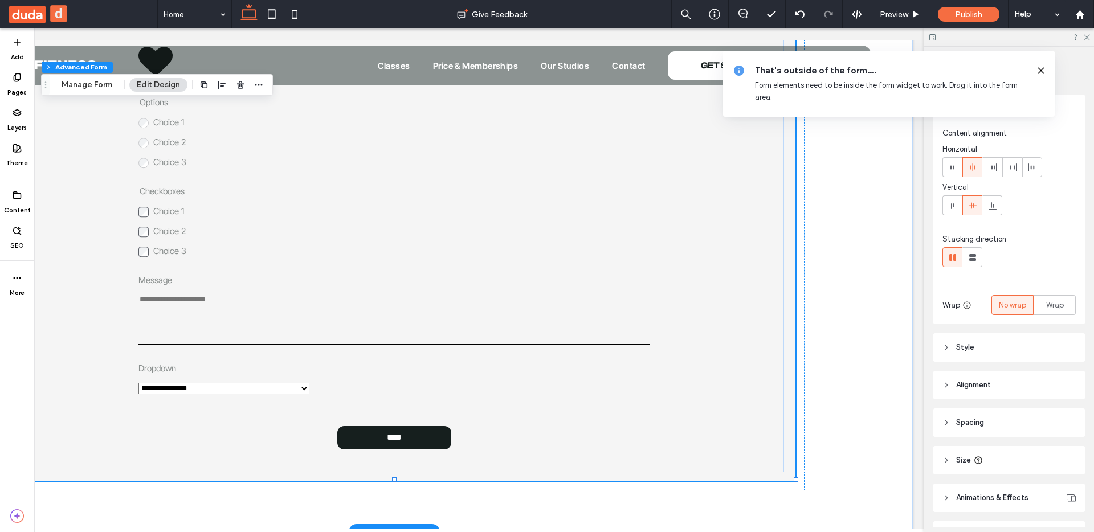
click at [259, 381] on div "**********" at bounding box center [223, 378] width 171 height 31
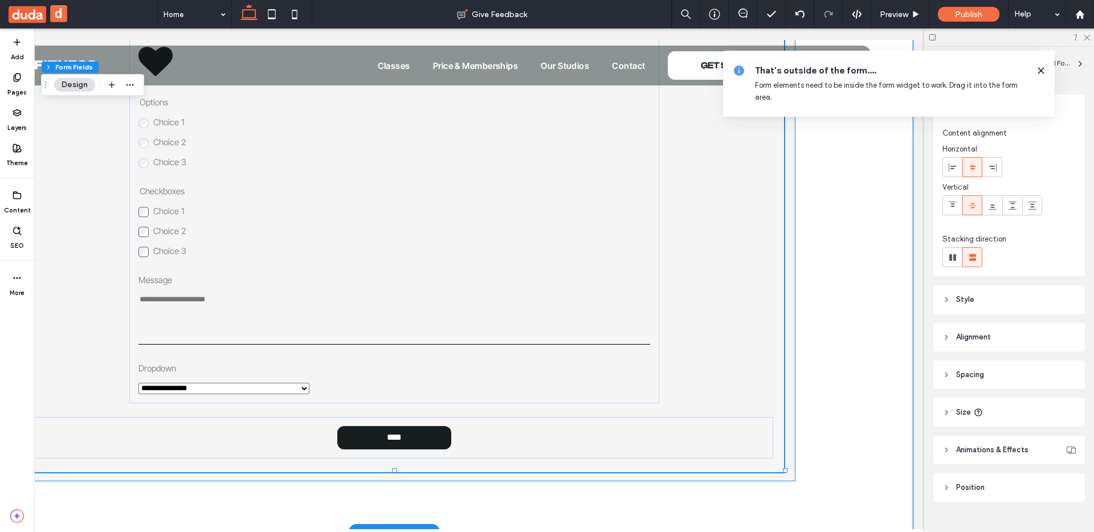
click at [259, 381] on div "**********" at bounding box center [223, 378] width 171 height 31
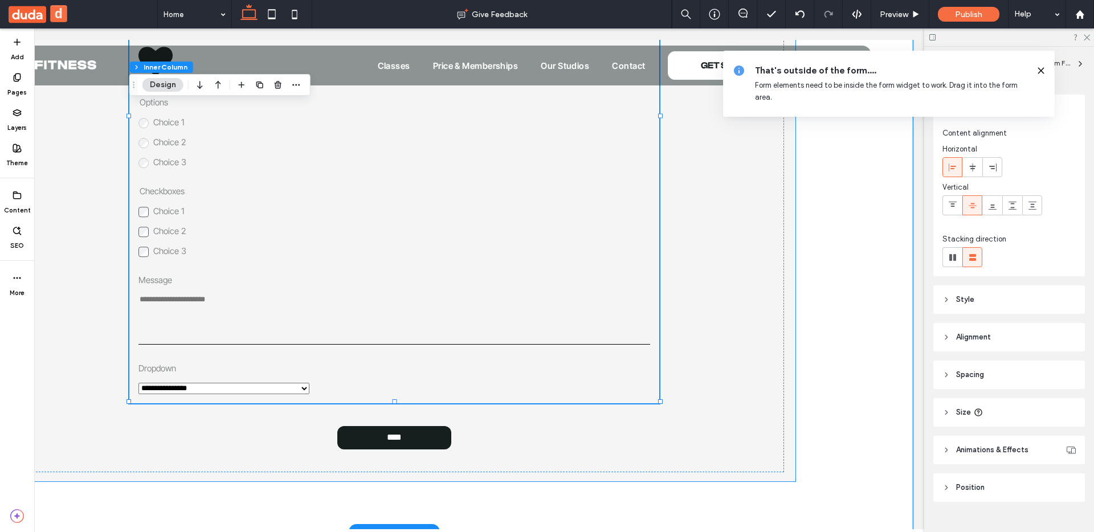
click at [259, 381] on div "**********" at bounding box center [223, 378] width 171 height 31
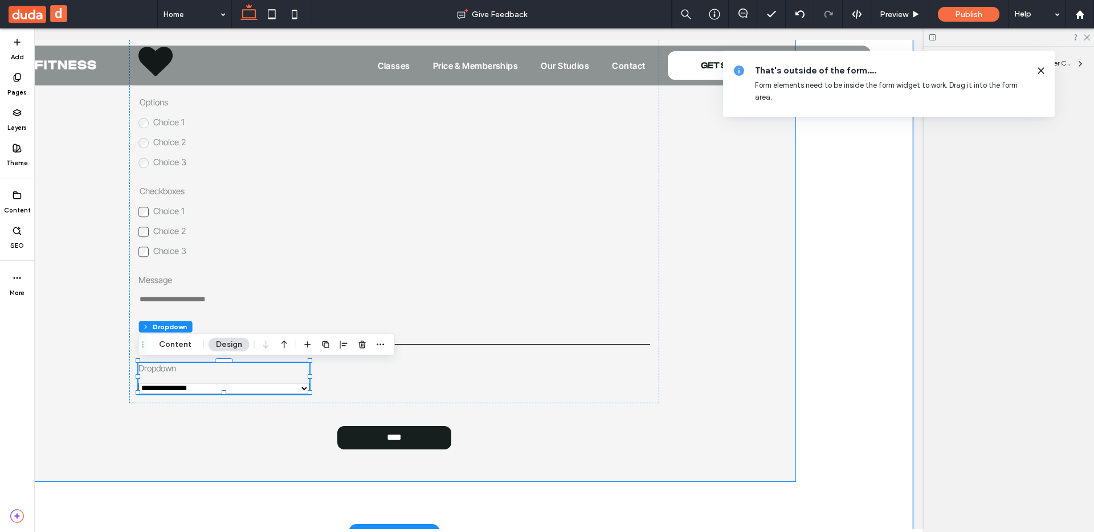
click at [259, 381] on div "**********" at bounding box center [223, 378] width 171 height 31
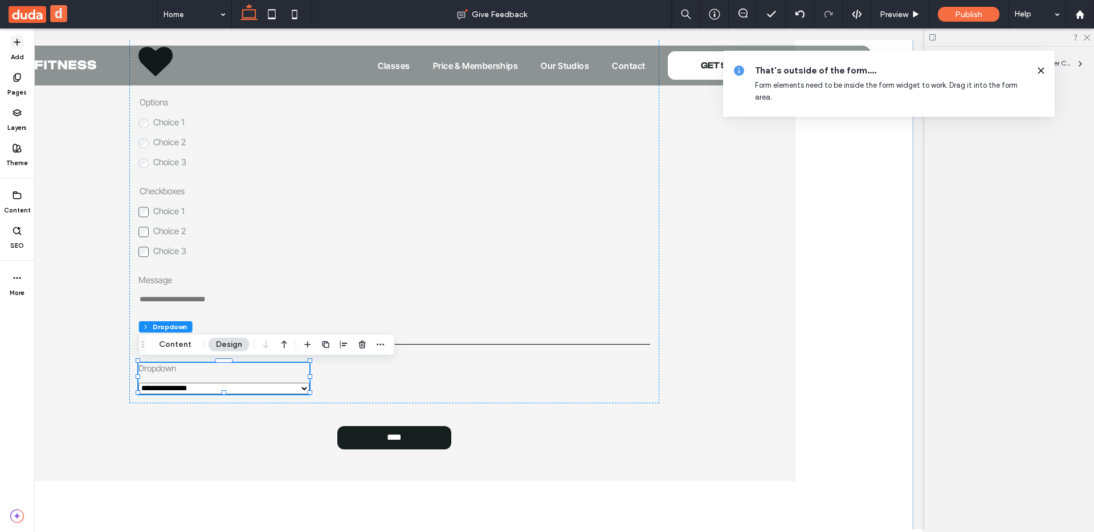
click at [12, 40] on span at bounding box center [17, 42] width 14 height 14
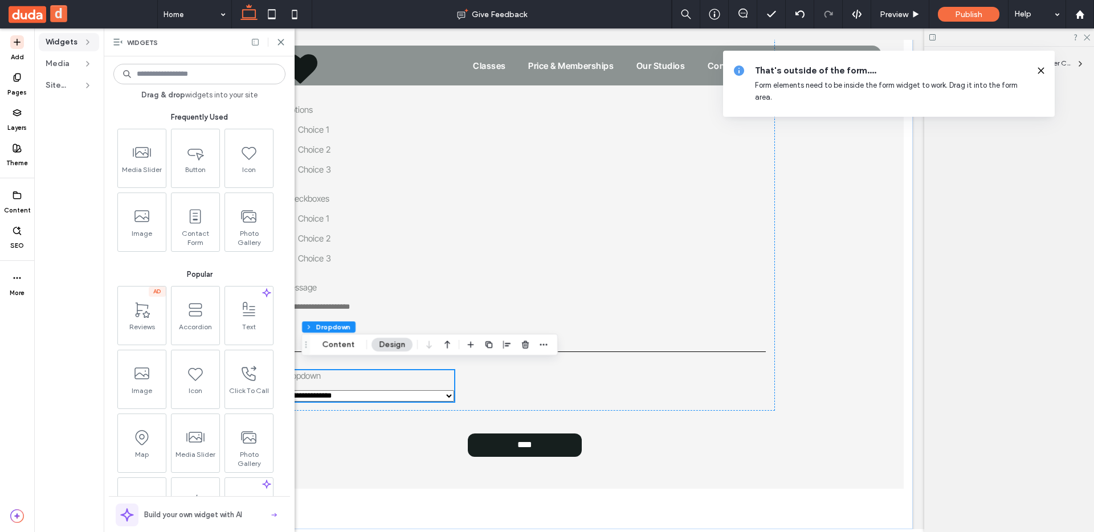
scroll to position [2460, 0]
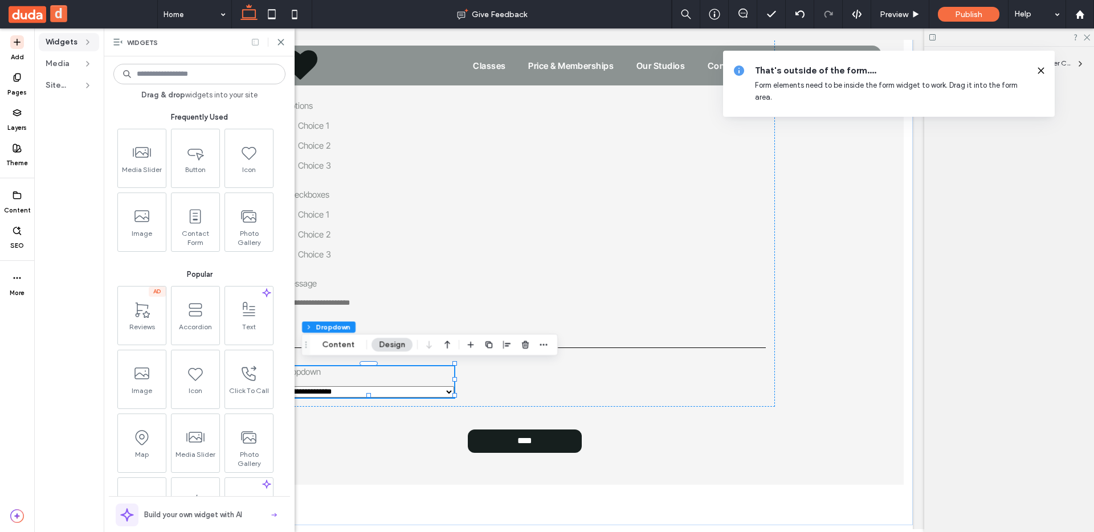
click at [259, 43] on icon at bounding box center [255, 42] width 9 height 9
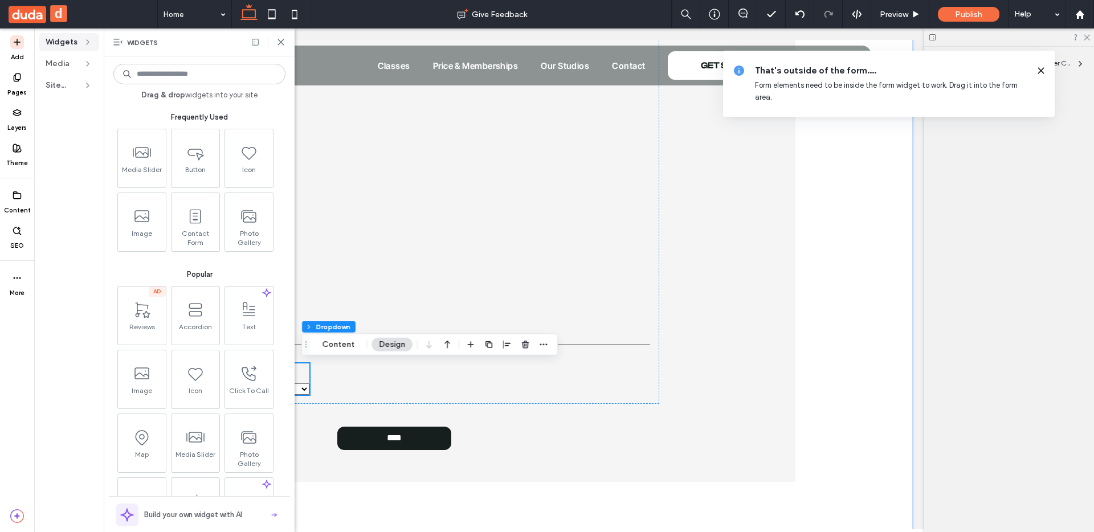
scroll to position [2648, 0]
click at [277, 40] on icon at bounding box center [280, 42] width 9 height 9
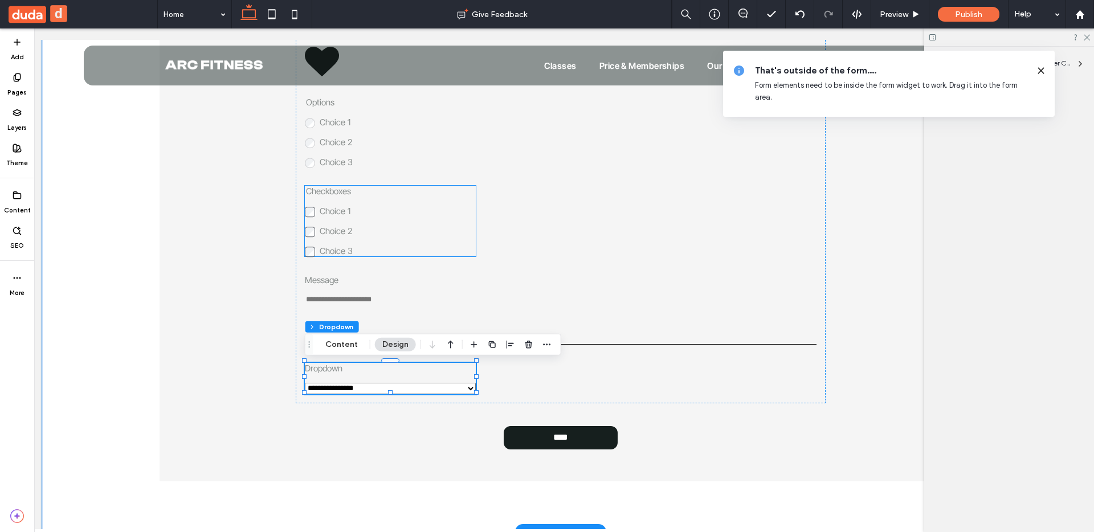
scroll to position [0, 170]
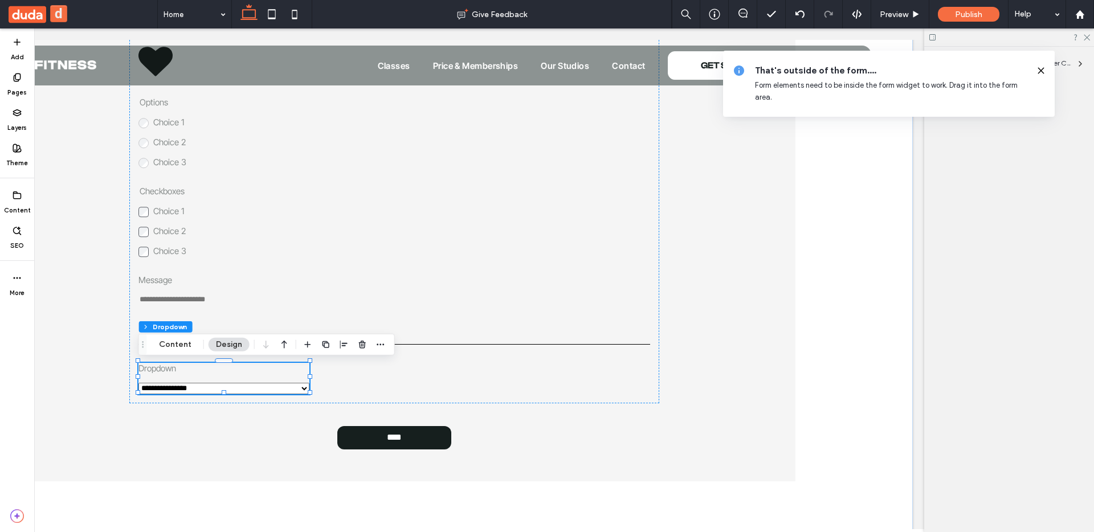
click at [1045, 69] on div "That's outside of the form.... Form elements need to be inside the form widget …" at bounding box center [889, 84] width 332 height 66
drag, startPoint x: 1041, startPoint y: 71, endPoint x: 1032, endPoint y: 70, distance: 9.2
click at [1041, 71] on use at bounding box center [1040, 70] width 5 height 5
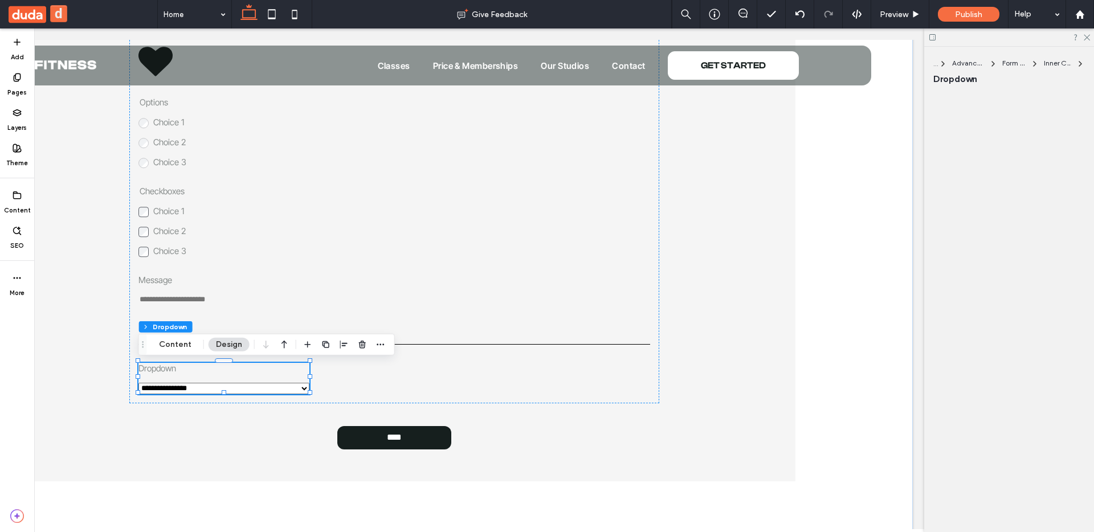
click at [933, 36] on use at bounding box center [932, 37] width 6 height 6
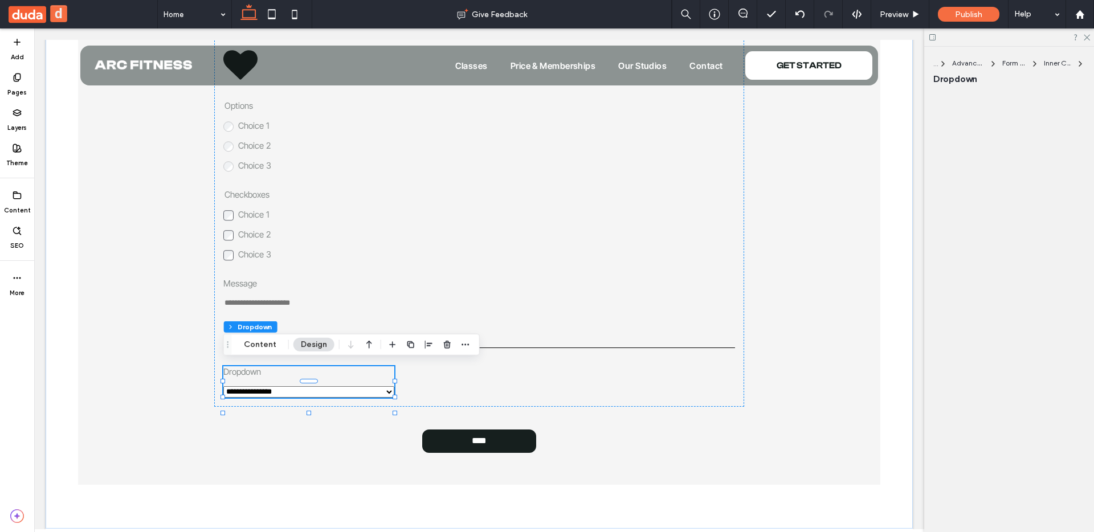
scroll to position [0, 0]
click at [18, 44] on icon at bounding box center [17, 42] width 9 height 9
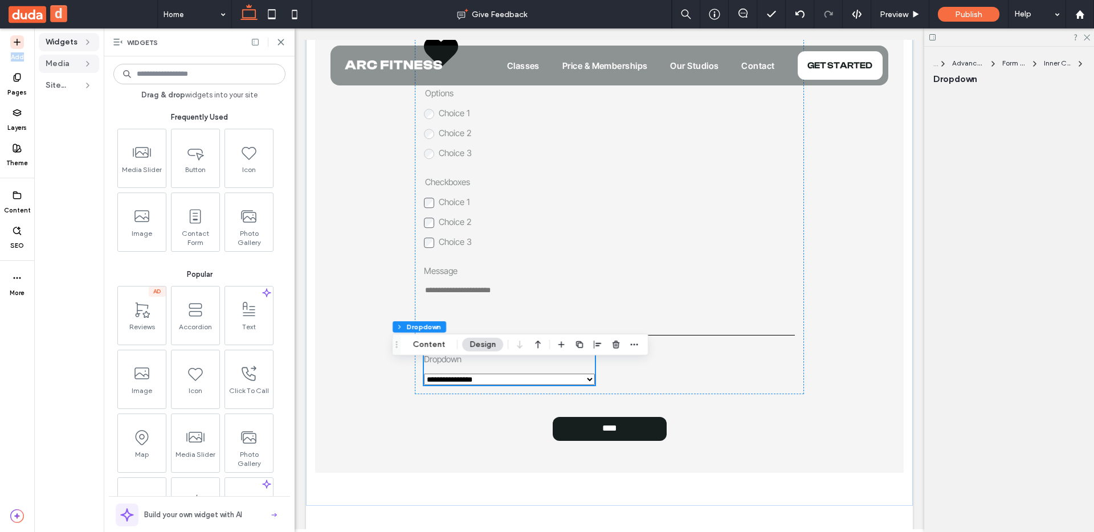
scroll to position [2376, 0]
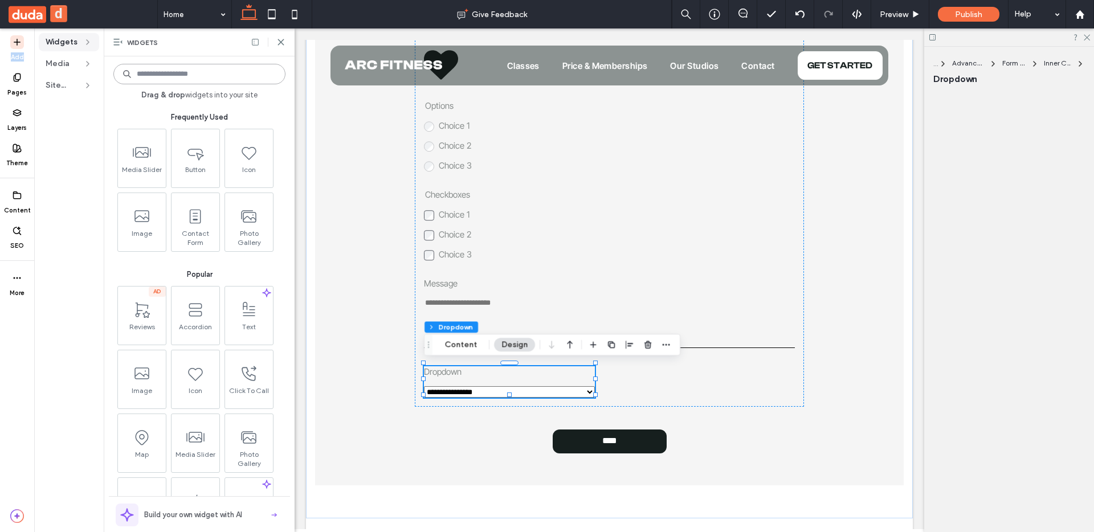
click at [156, 81] on input at bounding box center [199, 74] width 172 height 21
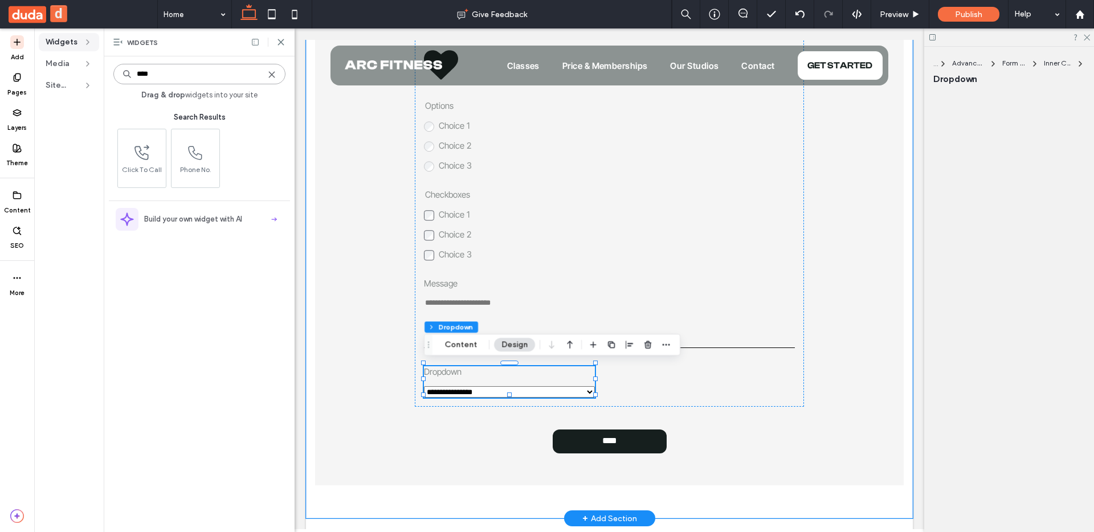
type input "****"
click at [269, 72] on icon at bounding box center [271, 74] width 9 height 9
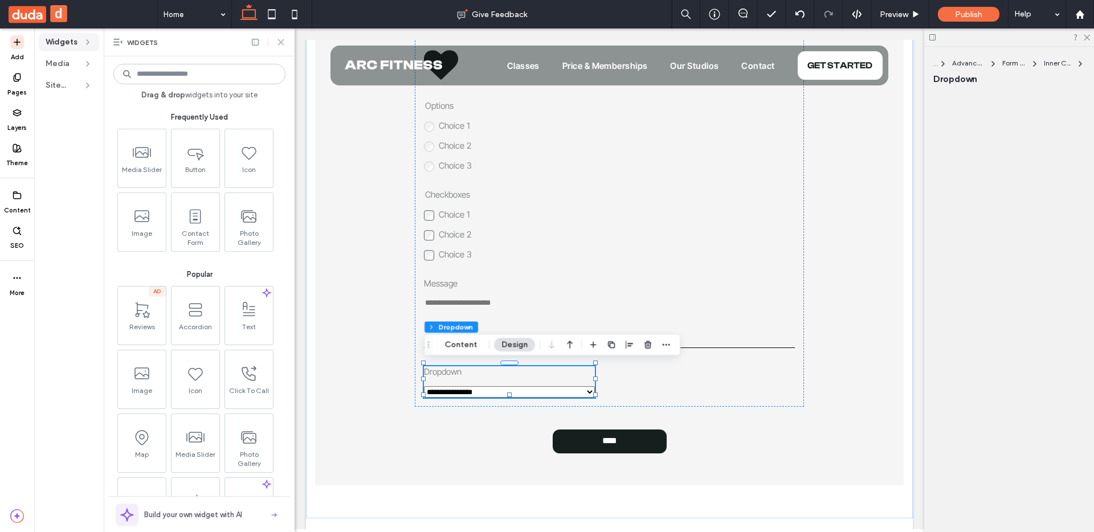
click at [281, 40] on icon at bounding box center [280, 42] width 9 height 9
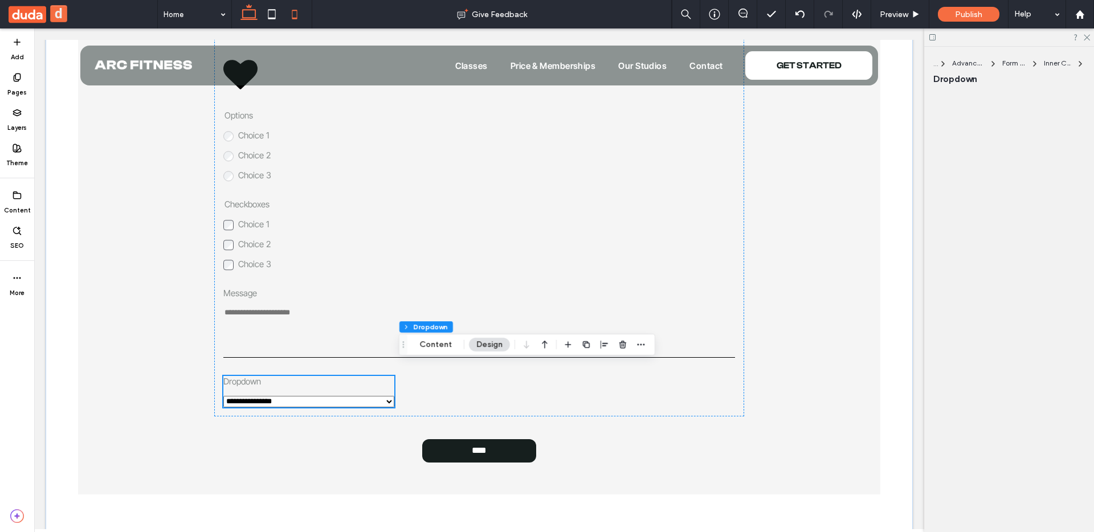
scroll to position [2482, 0]
